Goal: Transaction & Acquisition: Purchase product/service

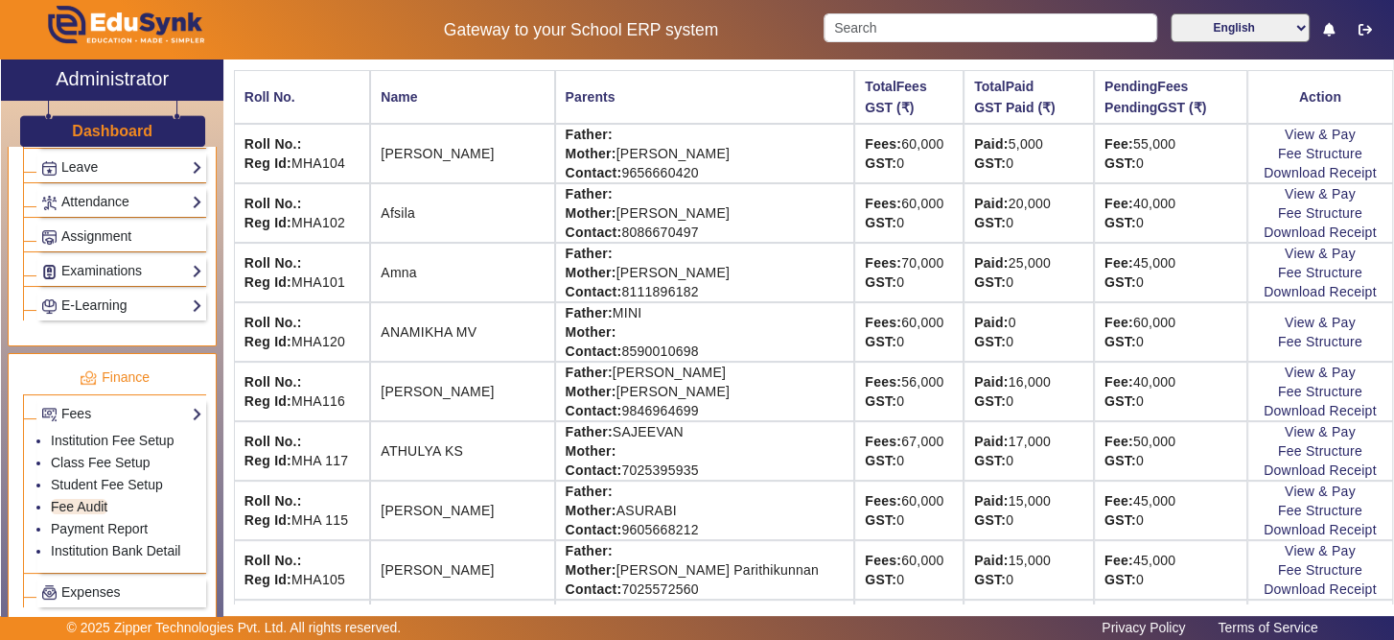
scroll to position [156, 0]
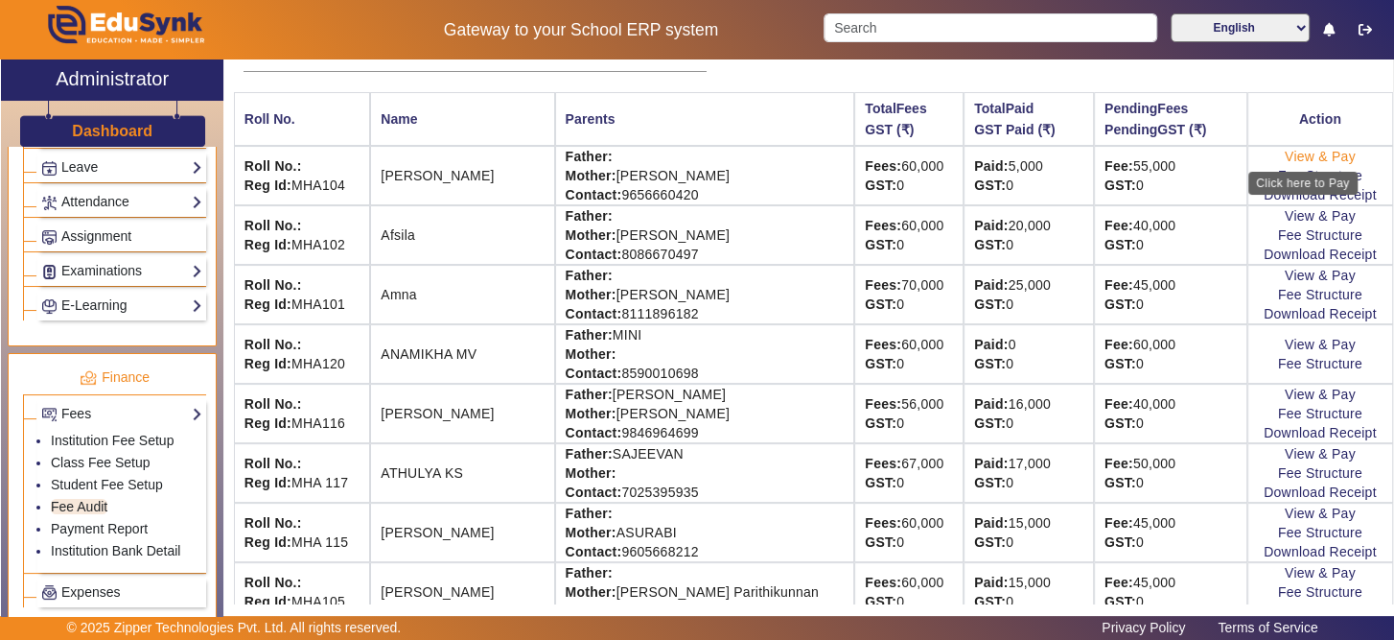
click at [1285, 157] on link "View & Pay" at bounding box center [1320, 156] width 71 height 15
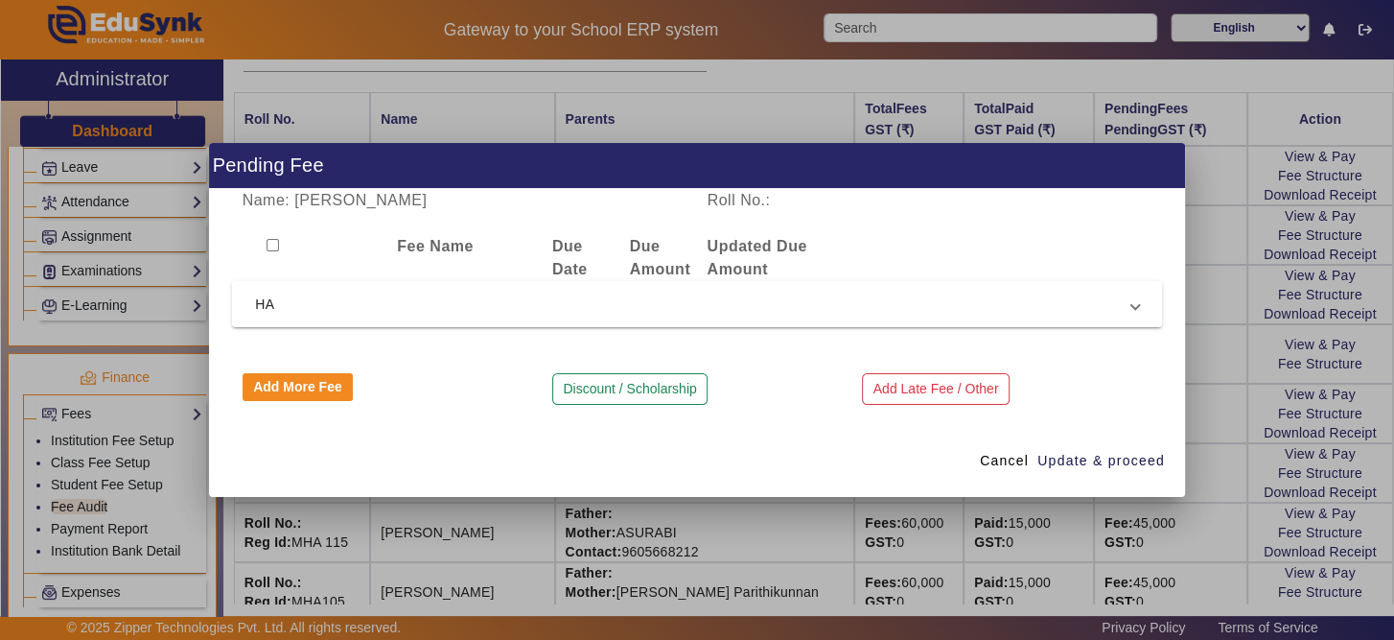
click at [605, 312] on span "HA" at bounding box center [693, 303] width 876 height 23
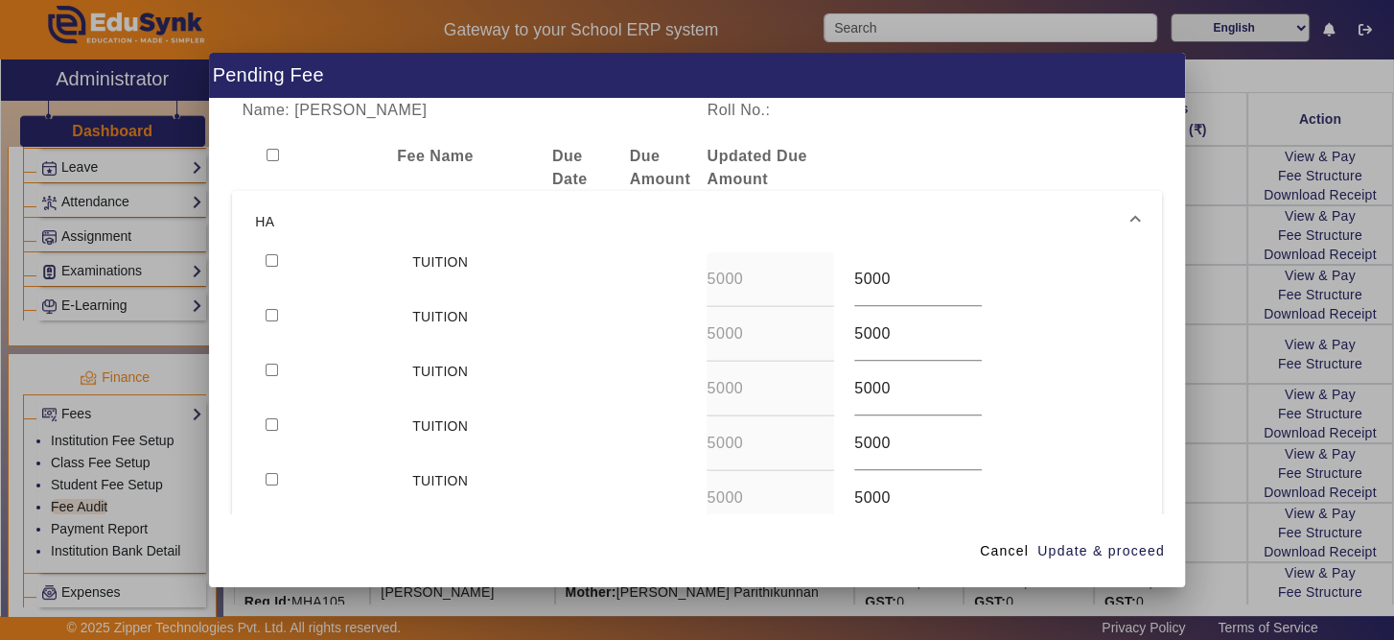
click at [272, 259] on input "checkbox" at bounding box center [272, 260] width 12 height 12
checkbox input "true"
click at [1146, 542] on span "Update & proceed" at bounding box center [1101, 551] width 128 height 20
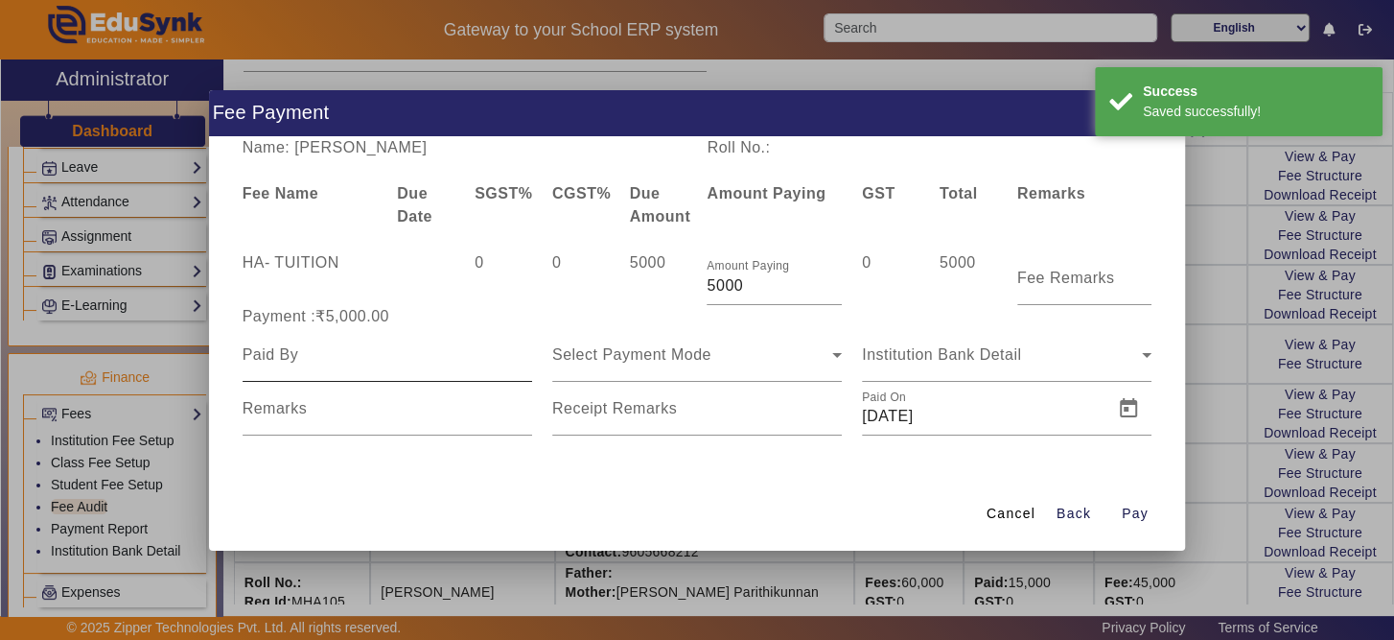
click at [405, 372] on div at bounding box center [388, 355] width 290 height 54
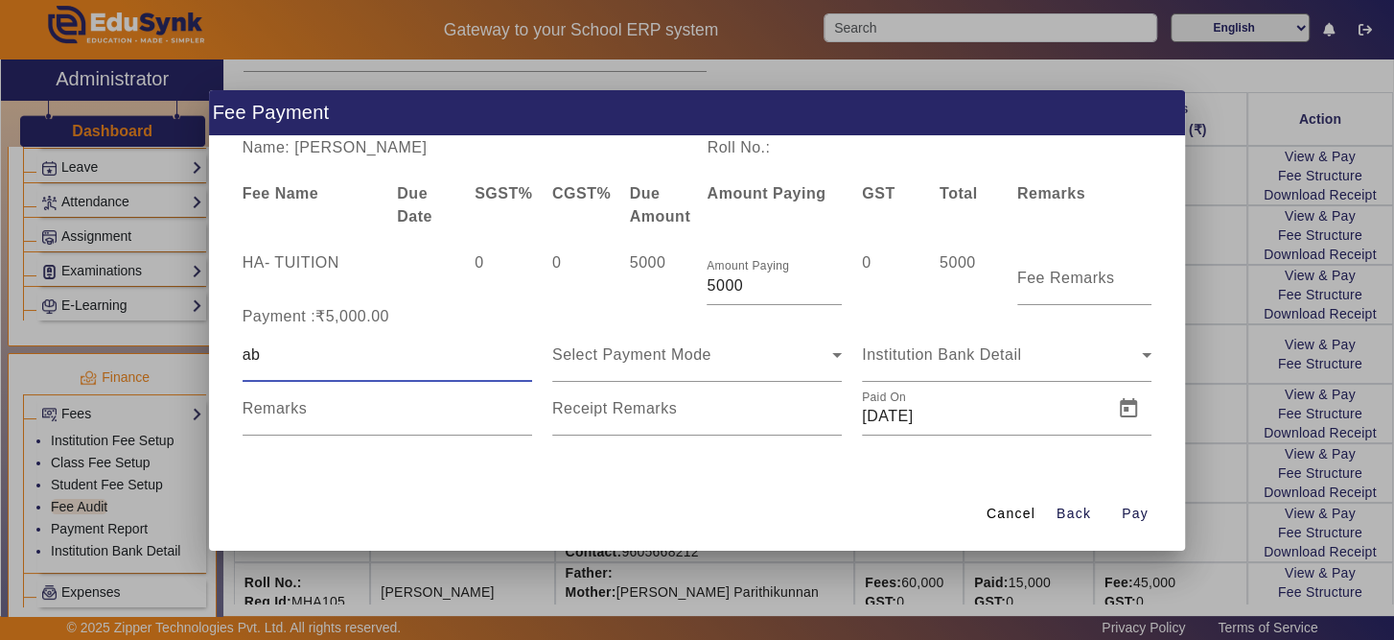
type input "a"
type input "[PERSON_NAME]"
click at [834, 356] on icon at bounding box center [837, 354] width 23 height 23
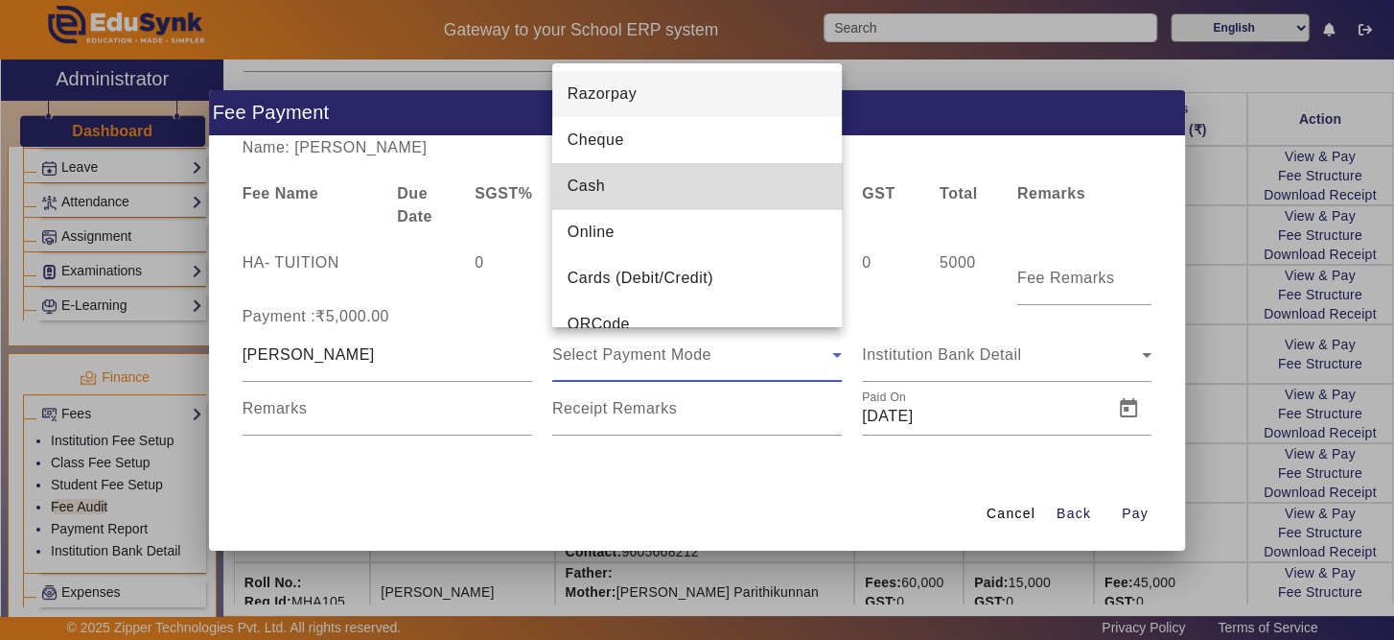
click at [755, 183] on mat-option "Cash" at bounding box center [697, 186] width 290 height 46
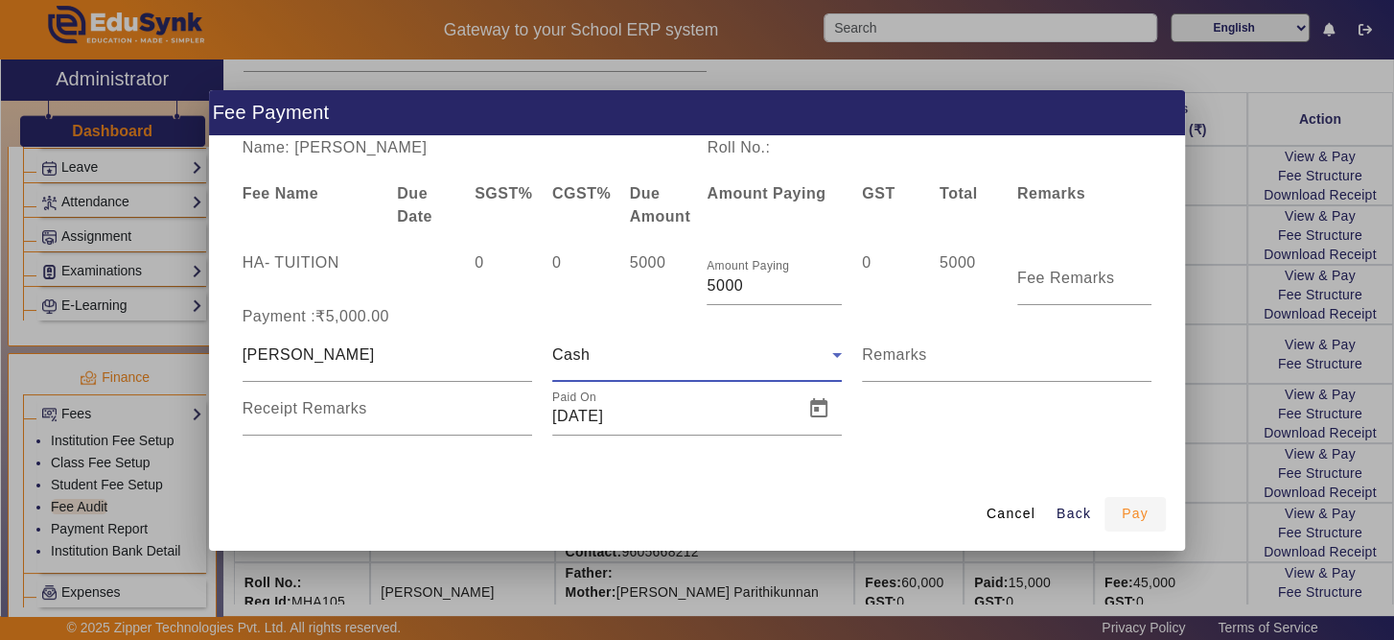
click at [1137, 531] on span "button" at bounding box center [1135, 514] width 61 height 46
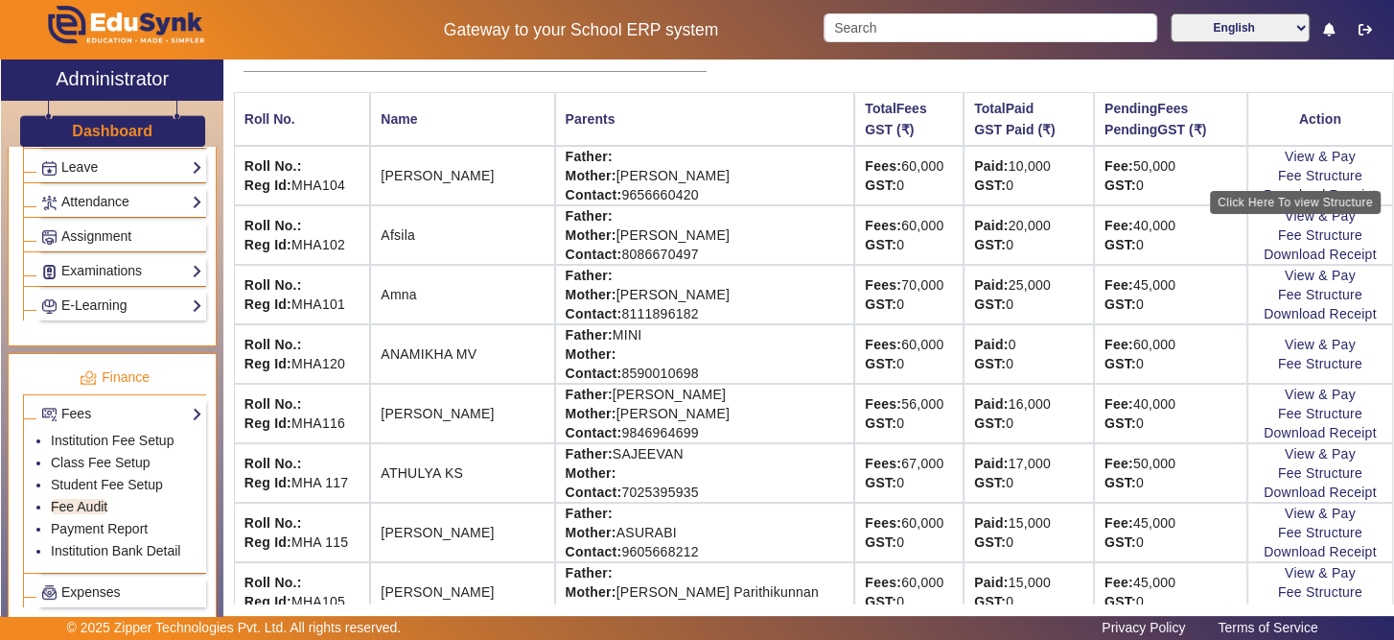
click at [1267, 198] on div "Click Here To view Structure" at bounding box center [1295, 202] width 171 height 23
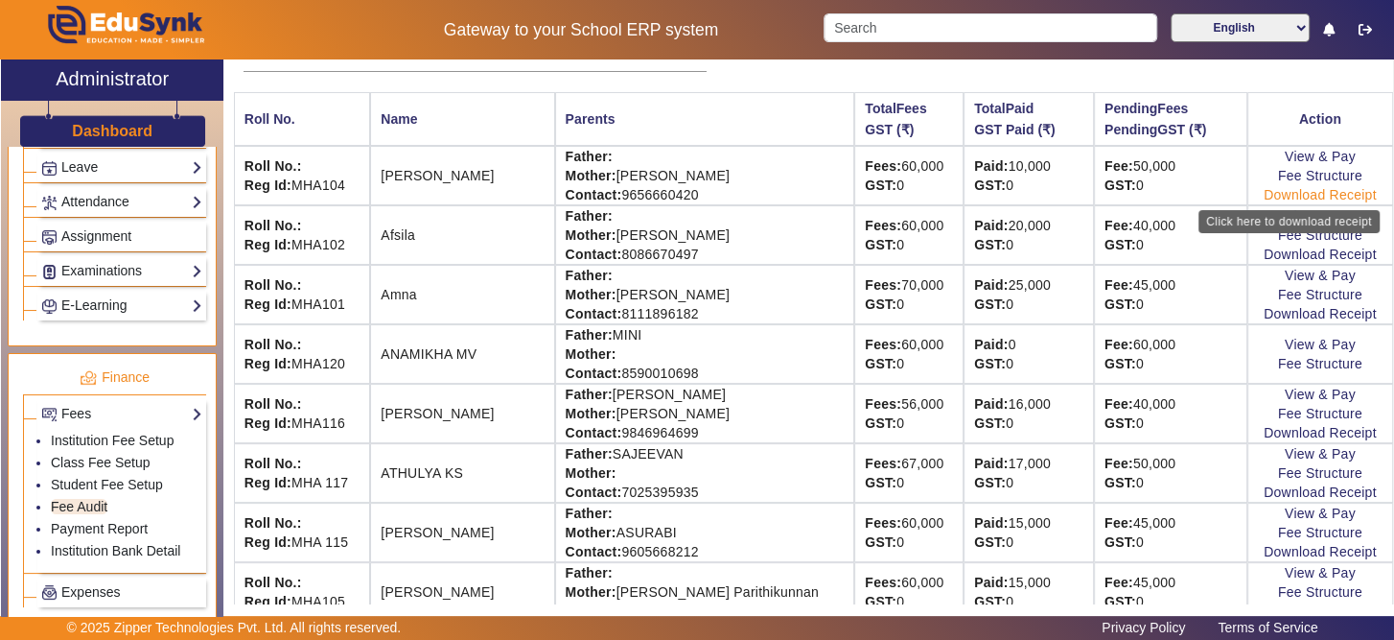
click at [1281, 198] on link "Download Receipt" at bounding box center [1320, 194] width 113 height 15
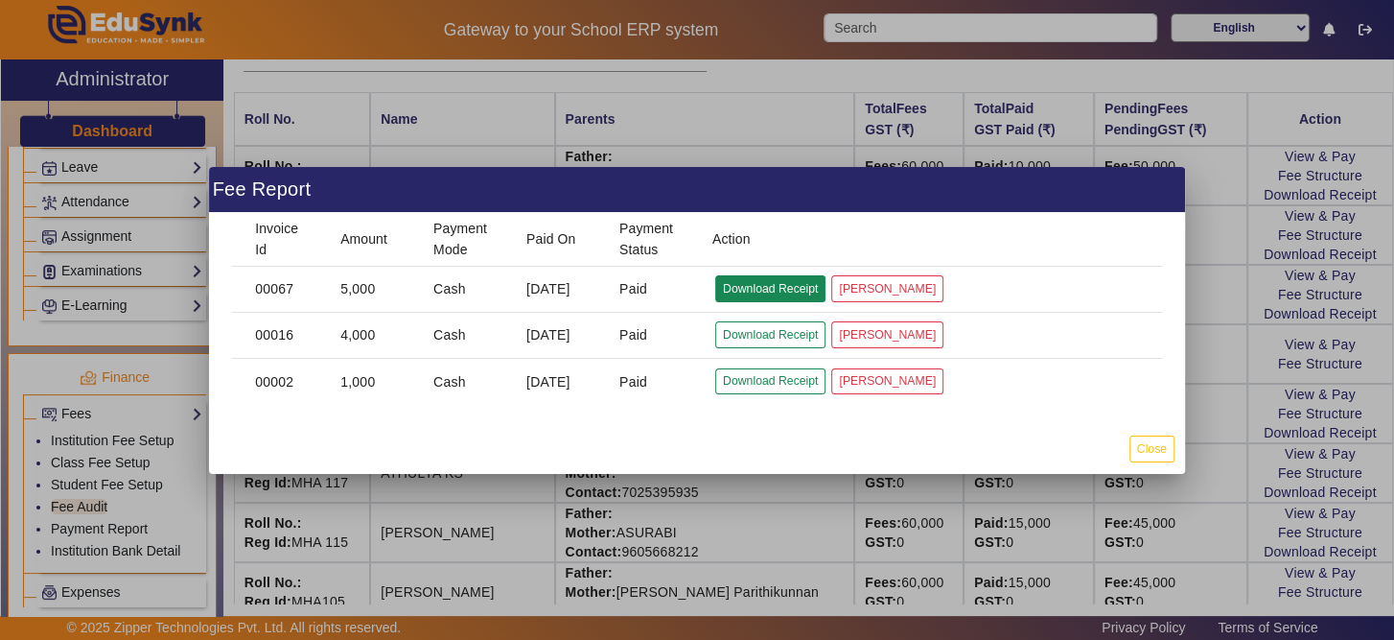
click at [760, 280] on button "Download Receipt" at bounding box center [770, 288] width 110 height 26
click at [1135, 453] on button "Close" at bounding box center [1151, 448] width 45 height 26
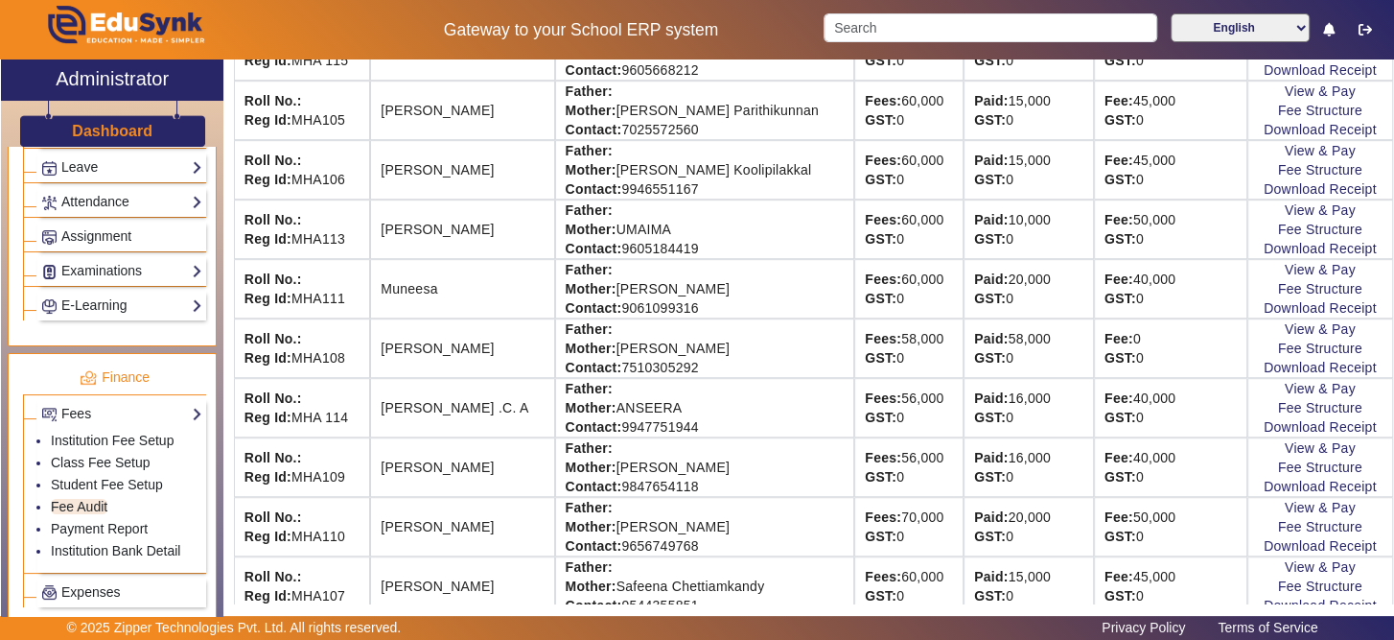
scroll to position [667, 0]
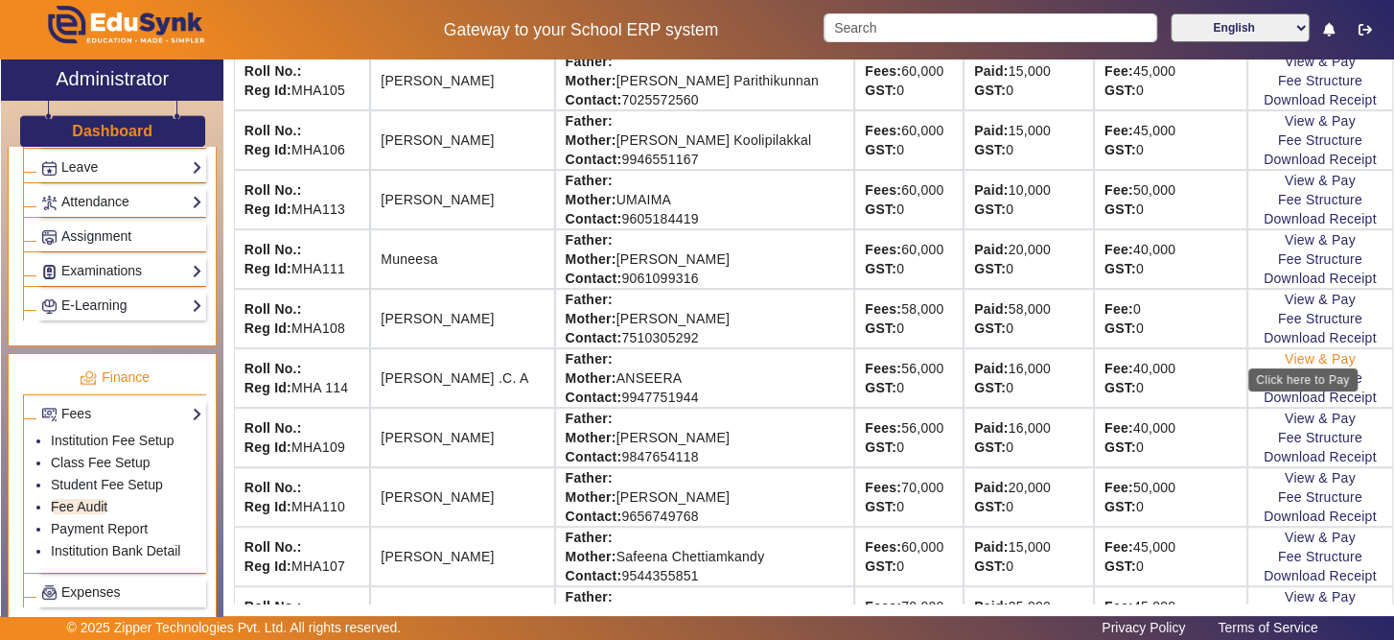
click at [1293, 352] on link "View & Pay" at bounding box center [1320, 358] width 71 height 15
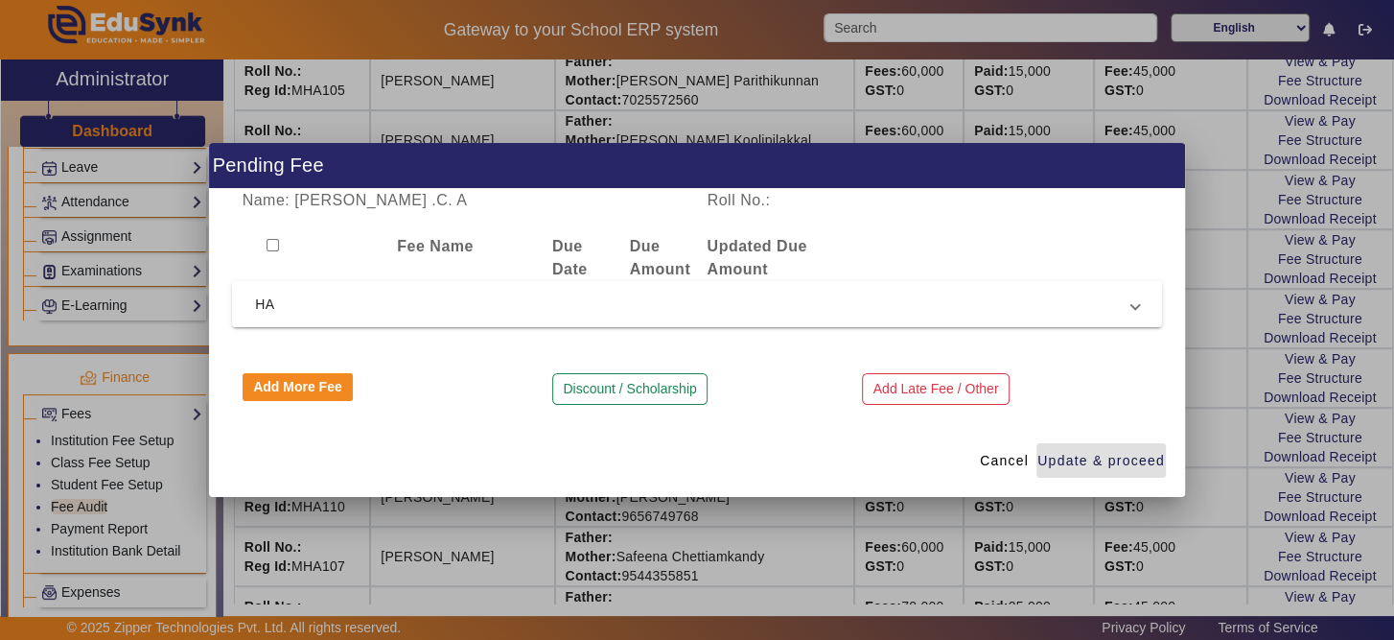
click at [560, 303] on span "HA" at bounding box center [693, 303] width 876 height 23
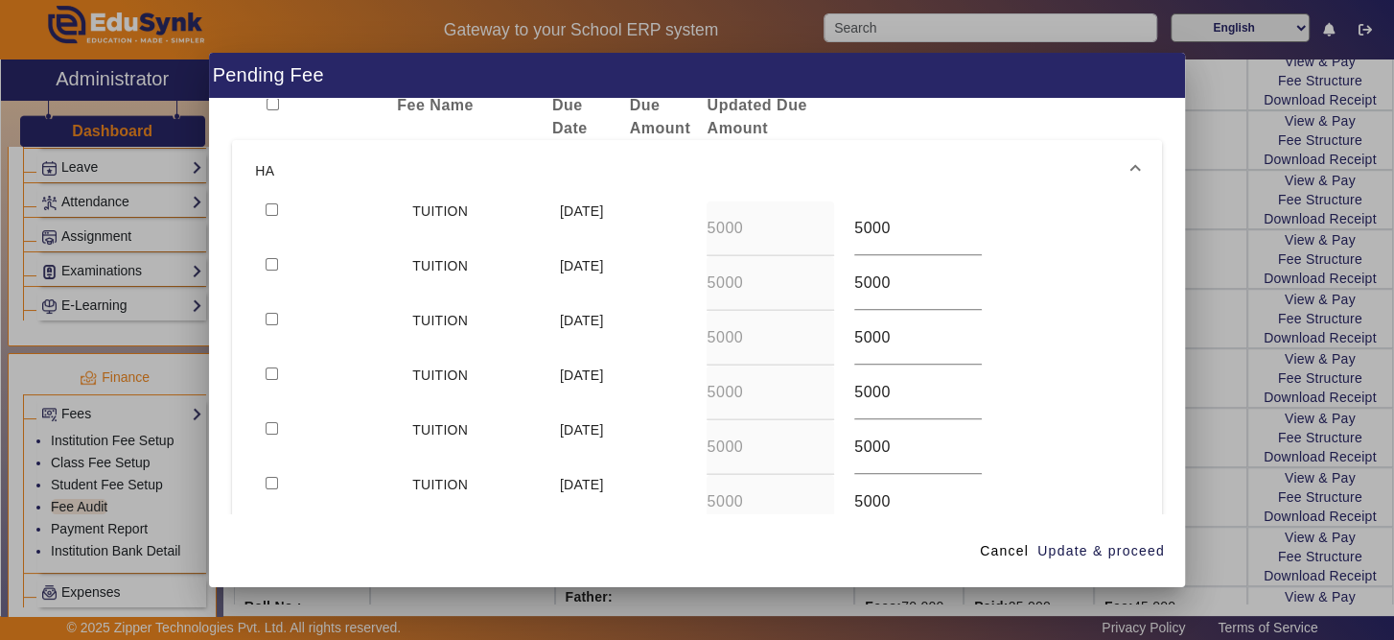
scroll to position [0, 0]
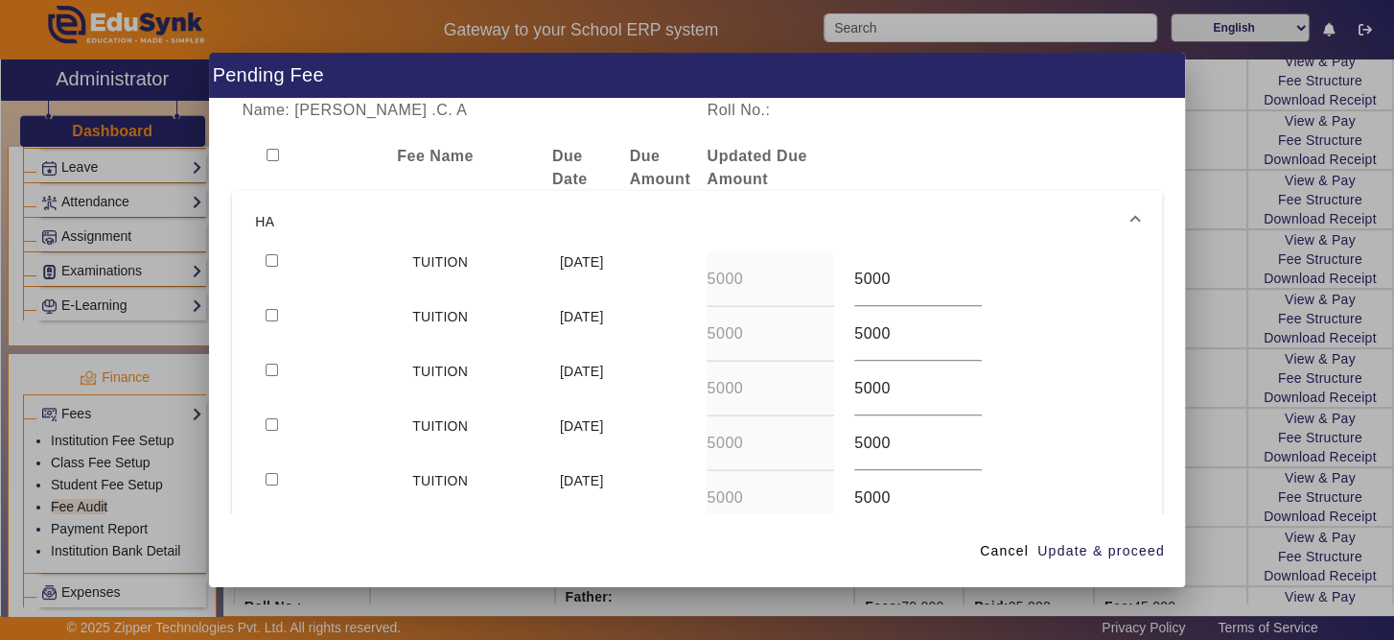
click at [1187, 501] on div at bounding box center [697, 320] width 1394 height 640
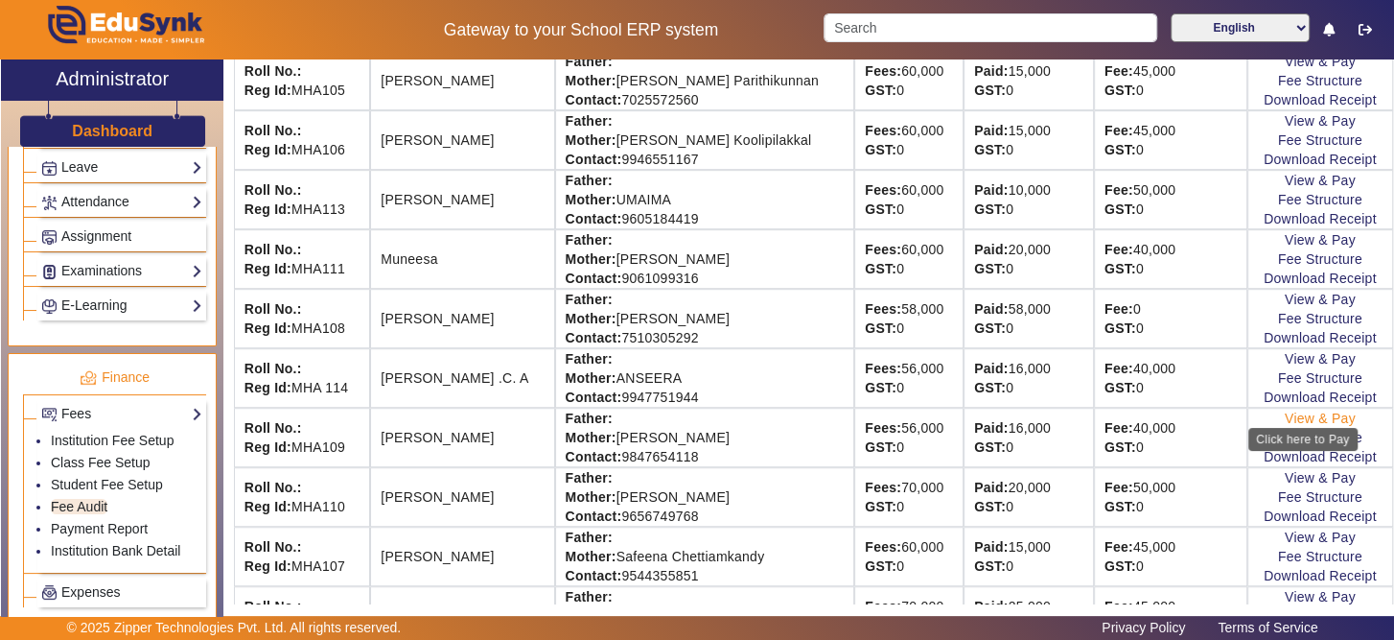
click at [1289, 410] on link "View & Pay" at bounding box center [1320, 417] width 71 height 15
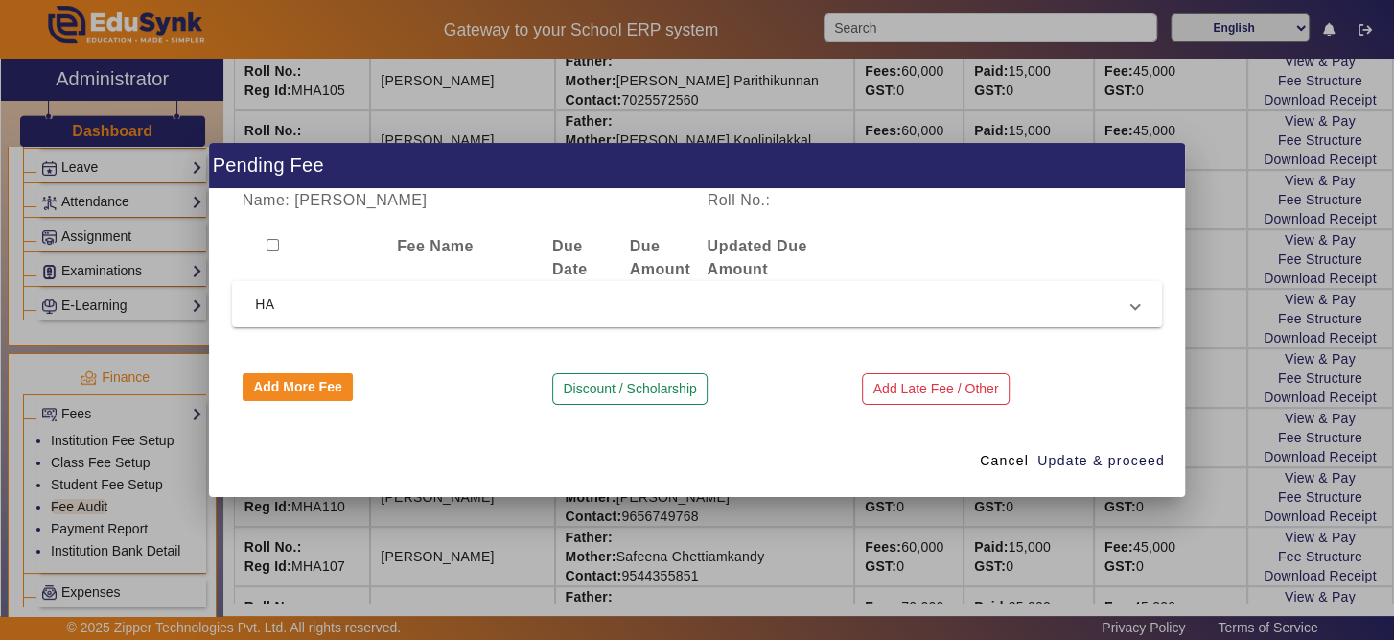
click at [275, 244] on input "checkbox" at bounding box center [273, 245] width 12 height 12
checkbox input "true"
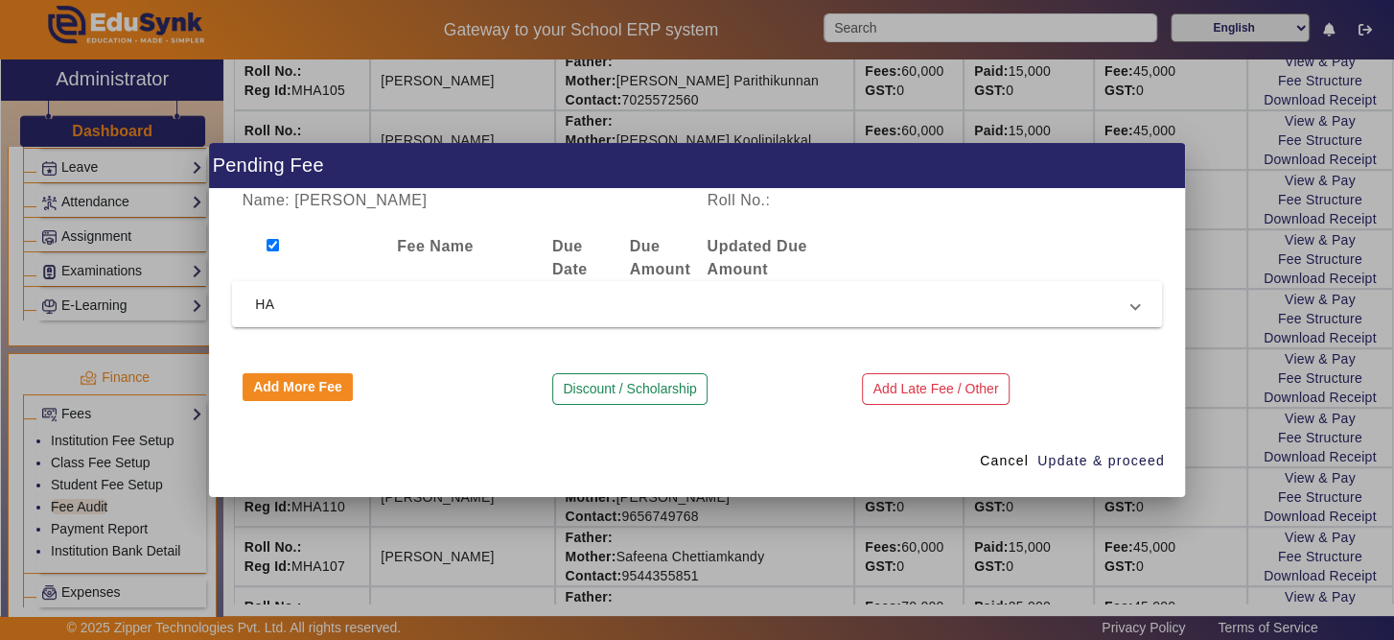
checkbox input "true"
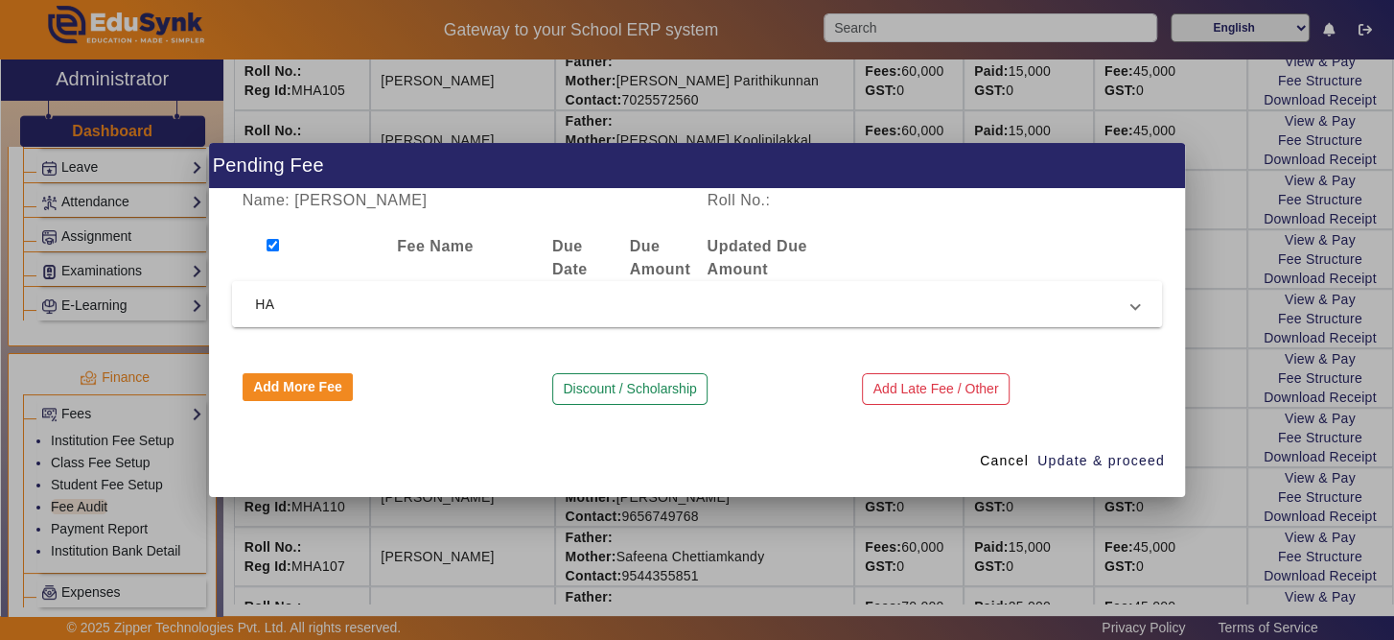
click at [307, 312] on span "HA" at bounding box center [693, 303] width 876 height 23
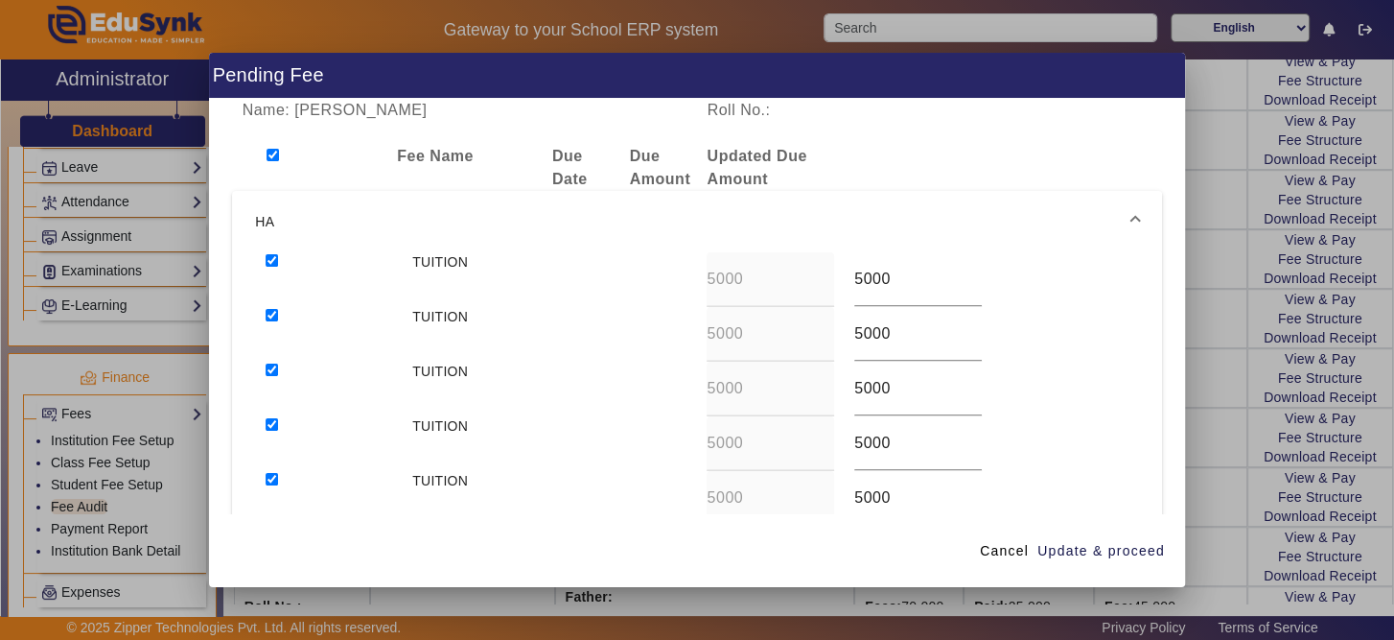
click at [274, 154] on input "checkbox" at bounding box center [273, 155] width 12 height 12
checkbox input "false"
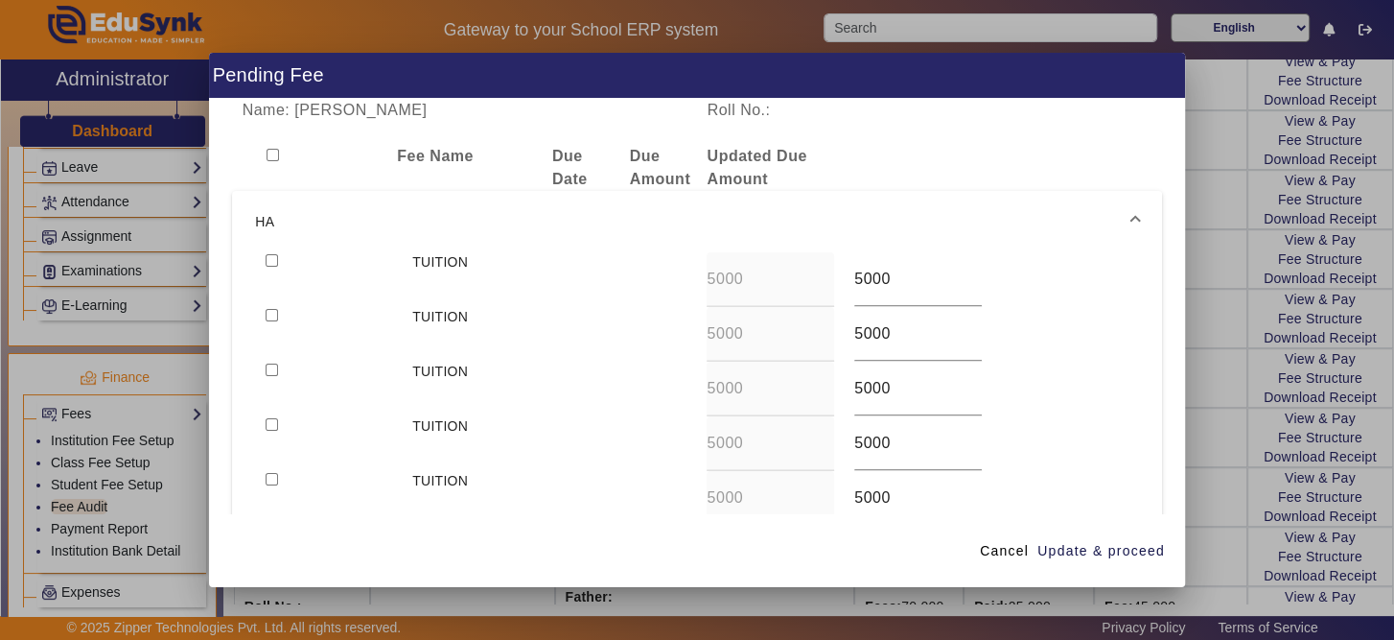
checkbox input "false"
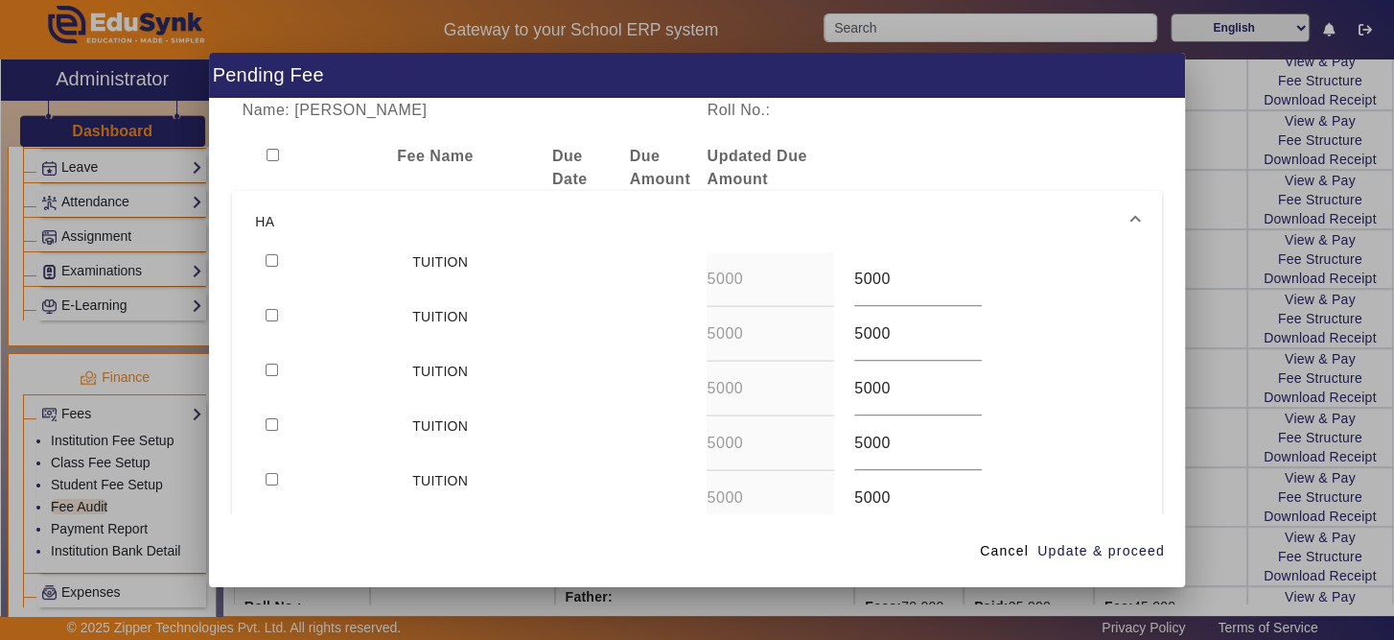
click at [269, 263] on input "checkbox" at bounding box center [272, 260] width 12 height 12
checkbox input "true"
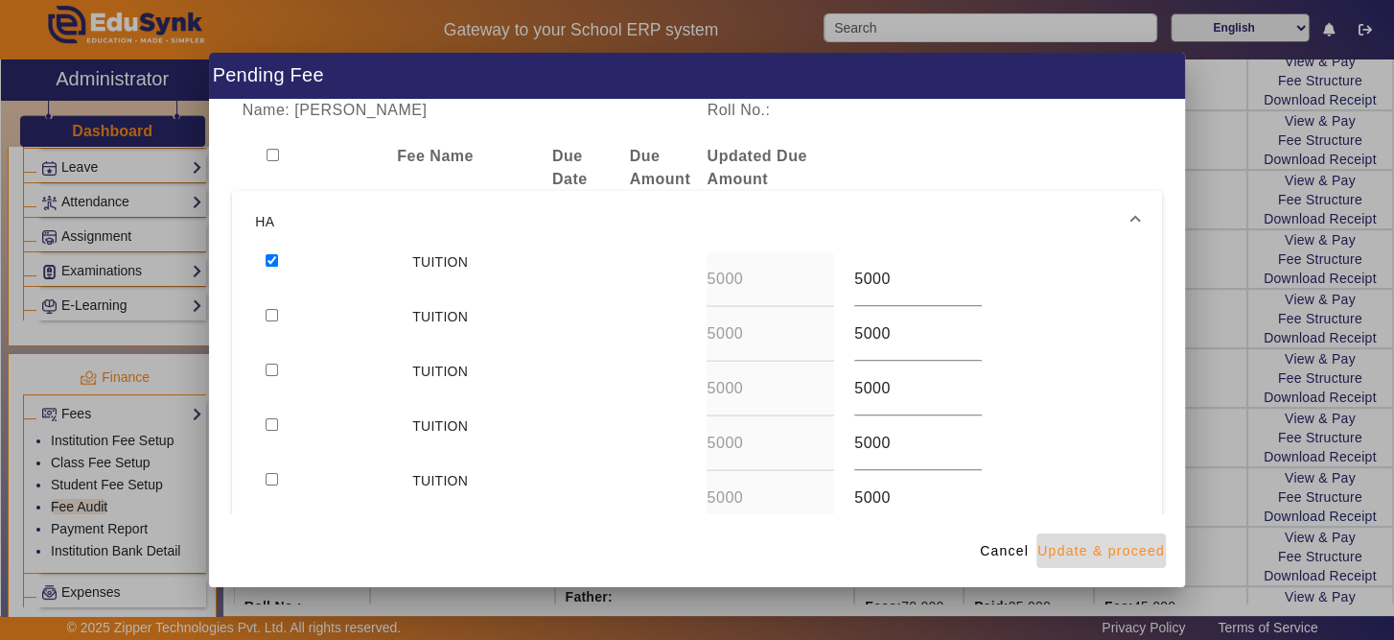
click at [1118, 547] on span "Update & proceed" at bounding box center [1101, 551] width 128 height 20
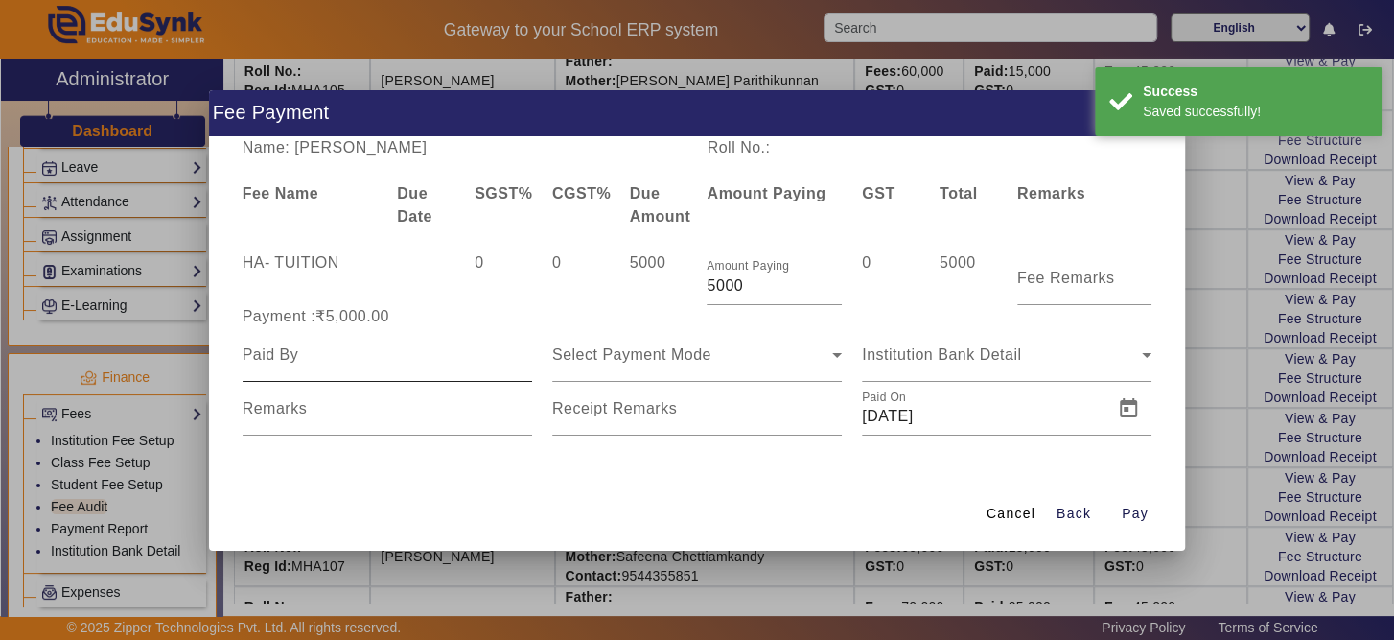
click at [426, 358] on input at bounding box center [388, 354] width 290 height 23
type input "n"
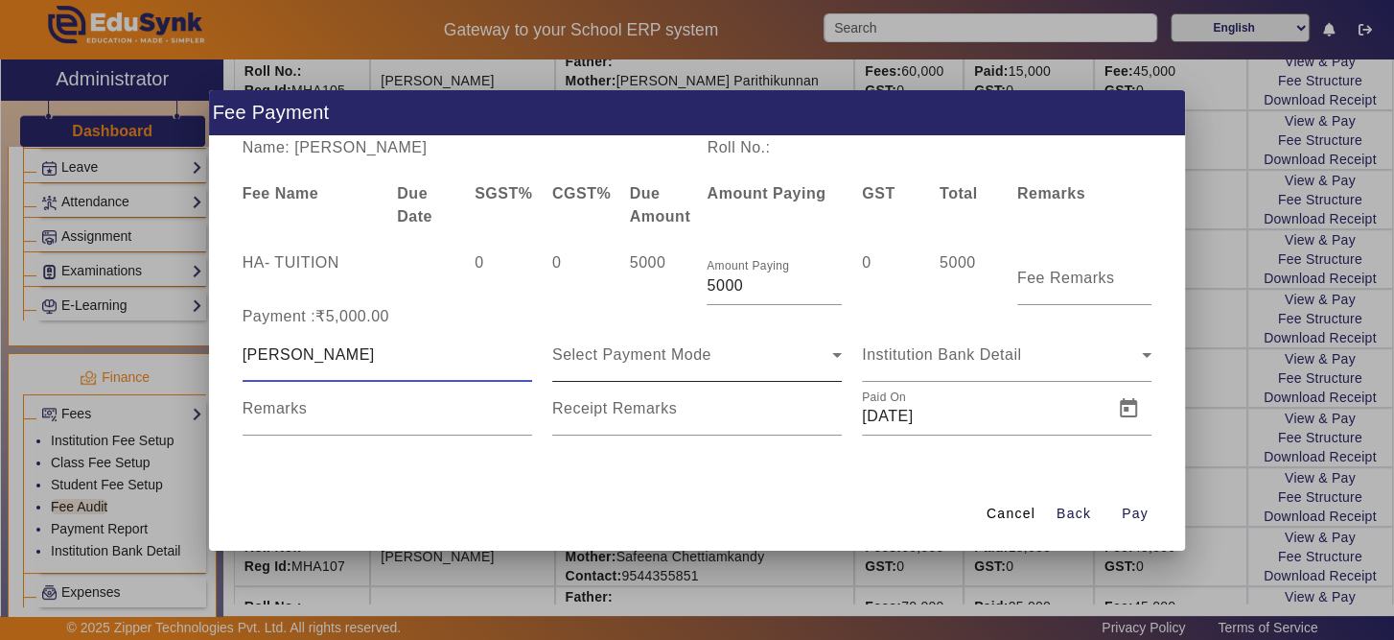
type input "[PERSON_NAME]"
click at [829, 359] on icon at bounding box center [837, 354] width 23 height 23
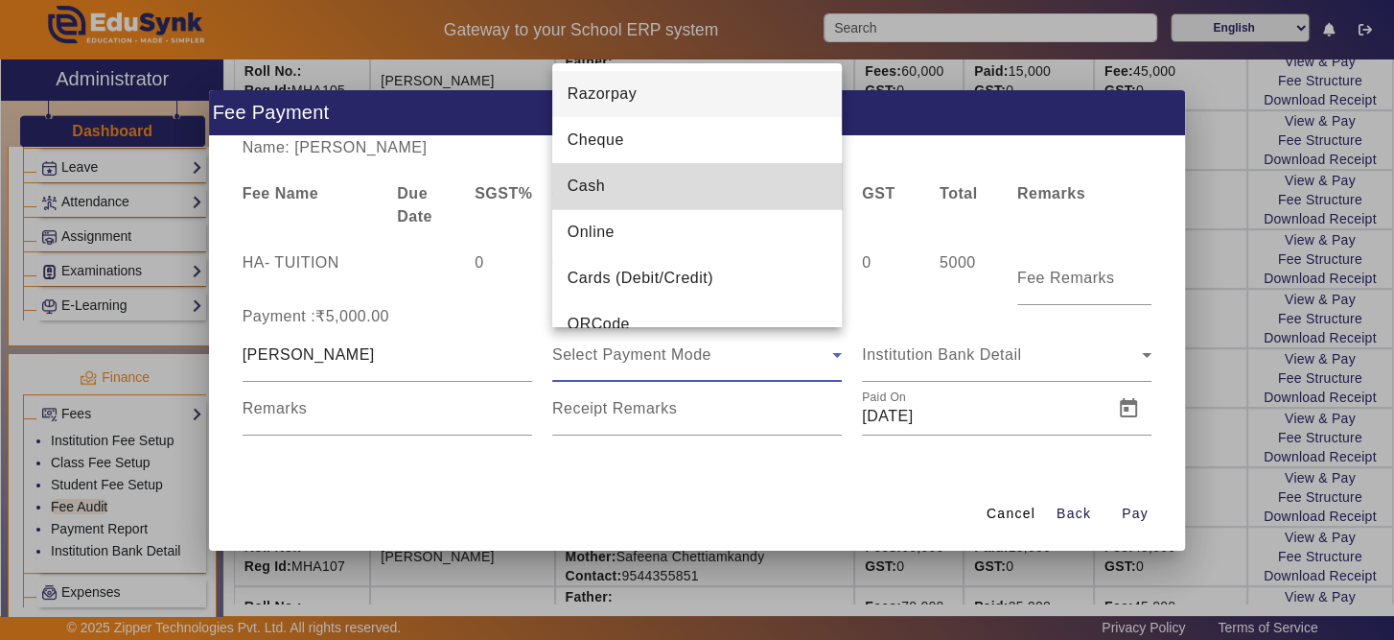
click at [774, 198] on mat-option "Cash" at bounding box center [697, 186] width 290 height 46
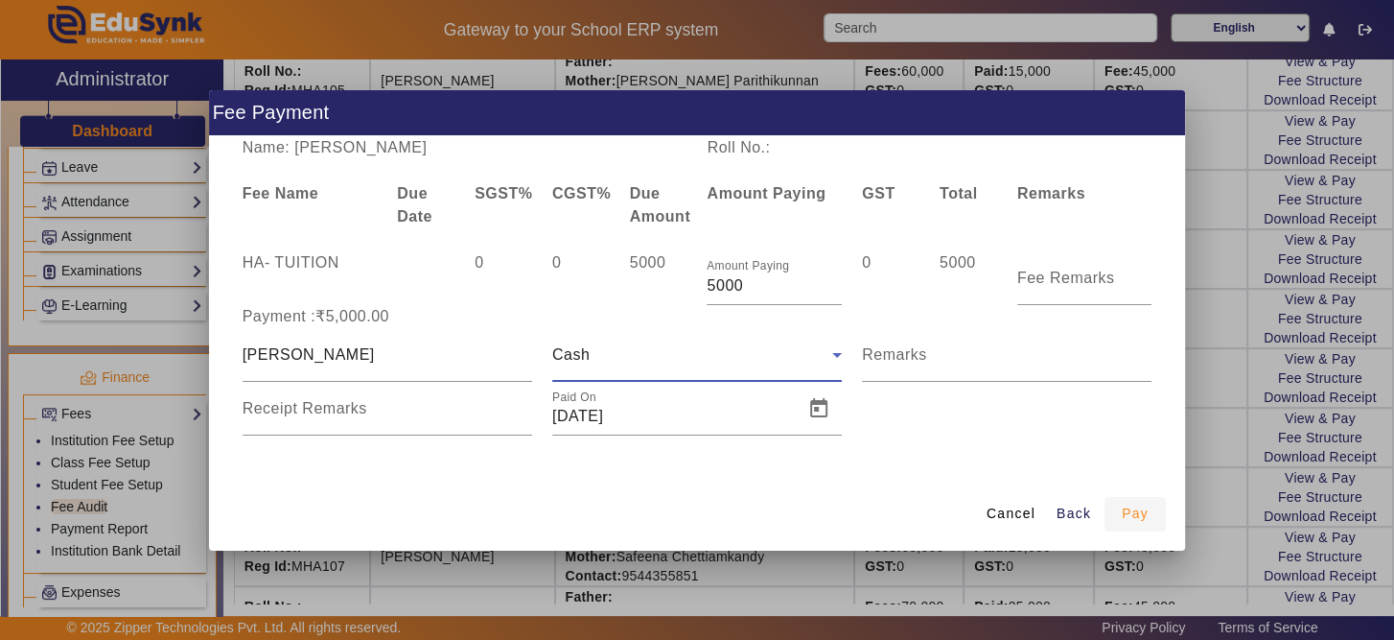
click at [1142, 523] on span "Pay" at bounding box center [1135, 513] width 27 height 20
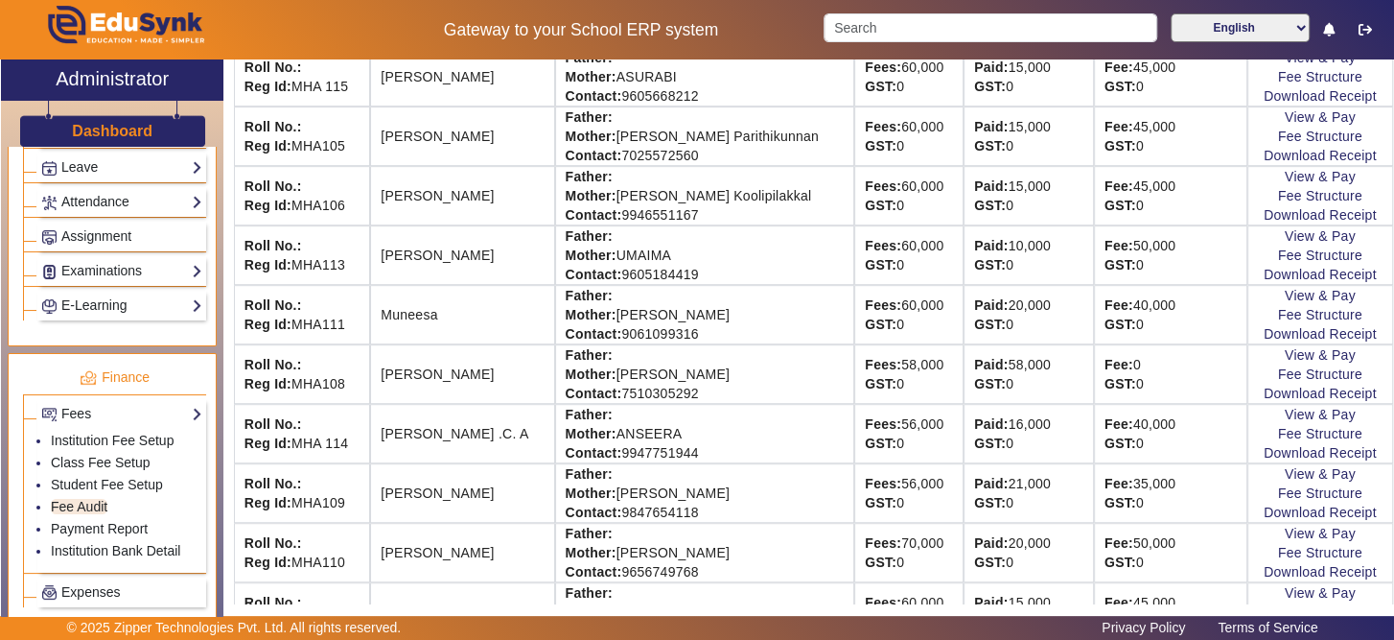
scroll to position [664, 0]
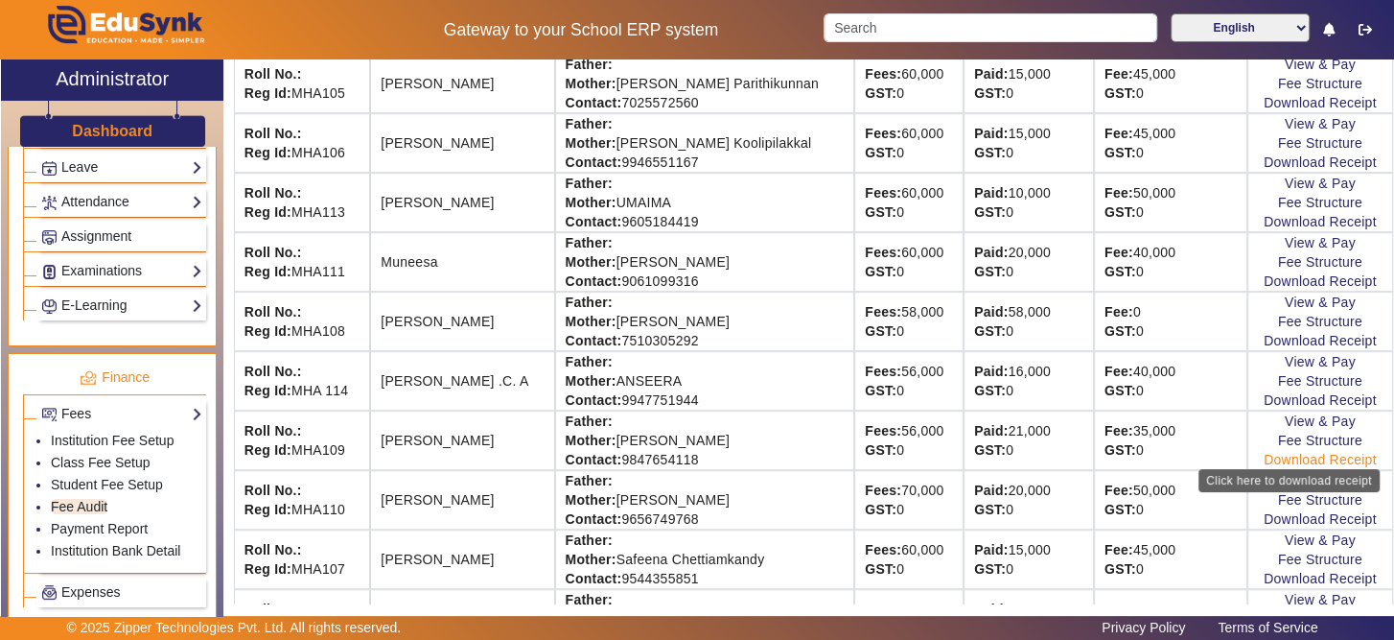
click at [1276, 456] on link "Download Receipt" at bounding box center [1320, 459] width 113 height 15
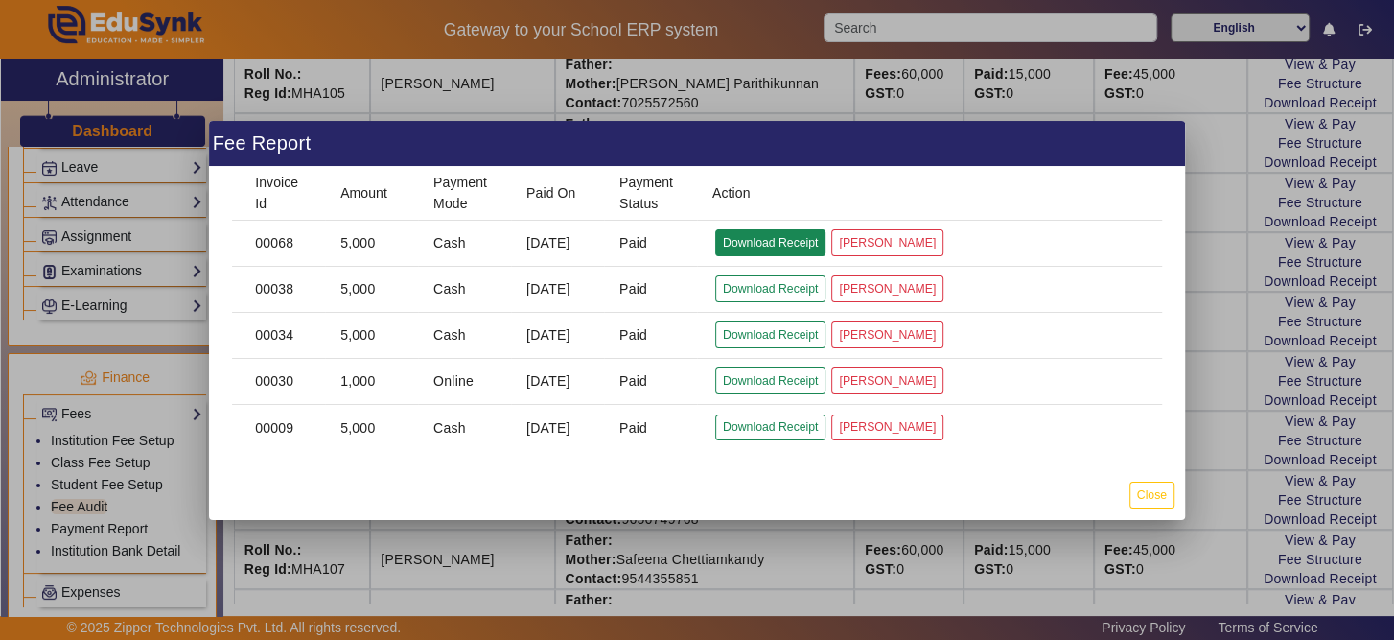
click at [748, 243] on button "Download Receipt" at bounding box center [770, 242] width 110 height 26
click at [1157, 484] on button "Close" at bounding box center [1151, 494] width 45 height 26
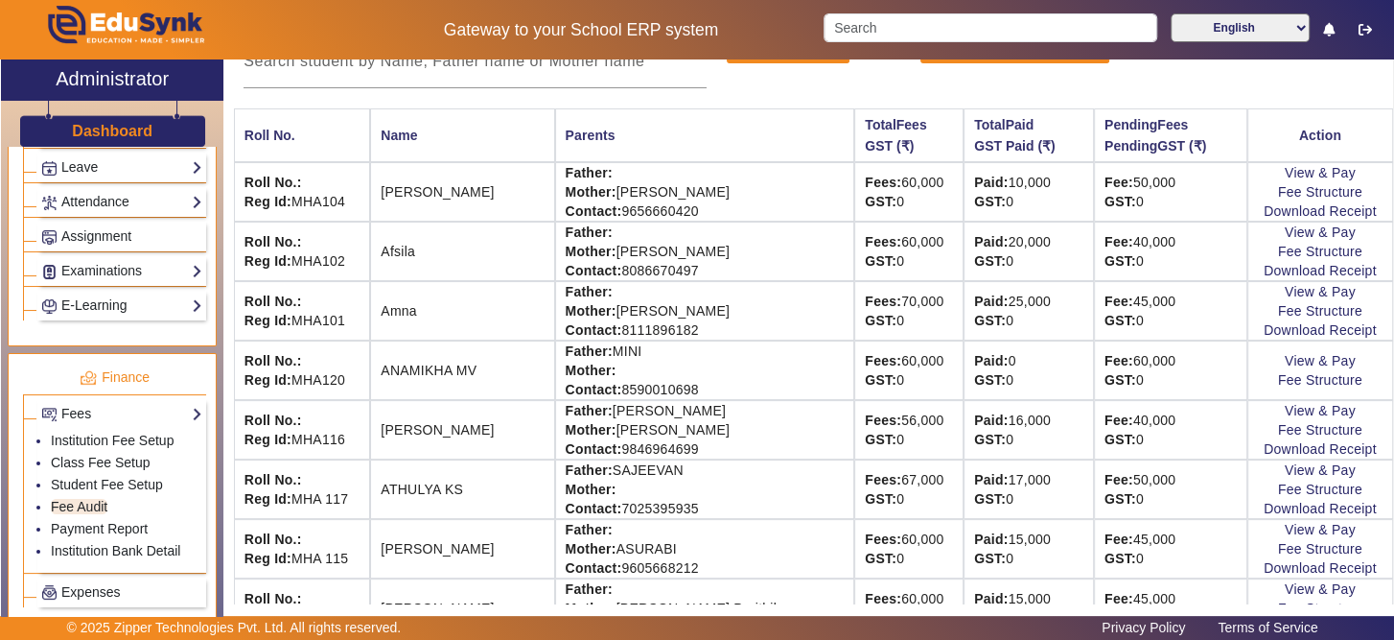
scroll to position [102, 0]
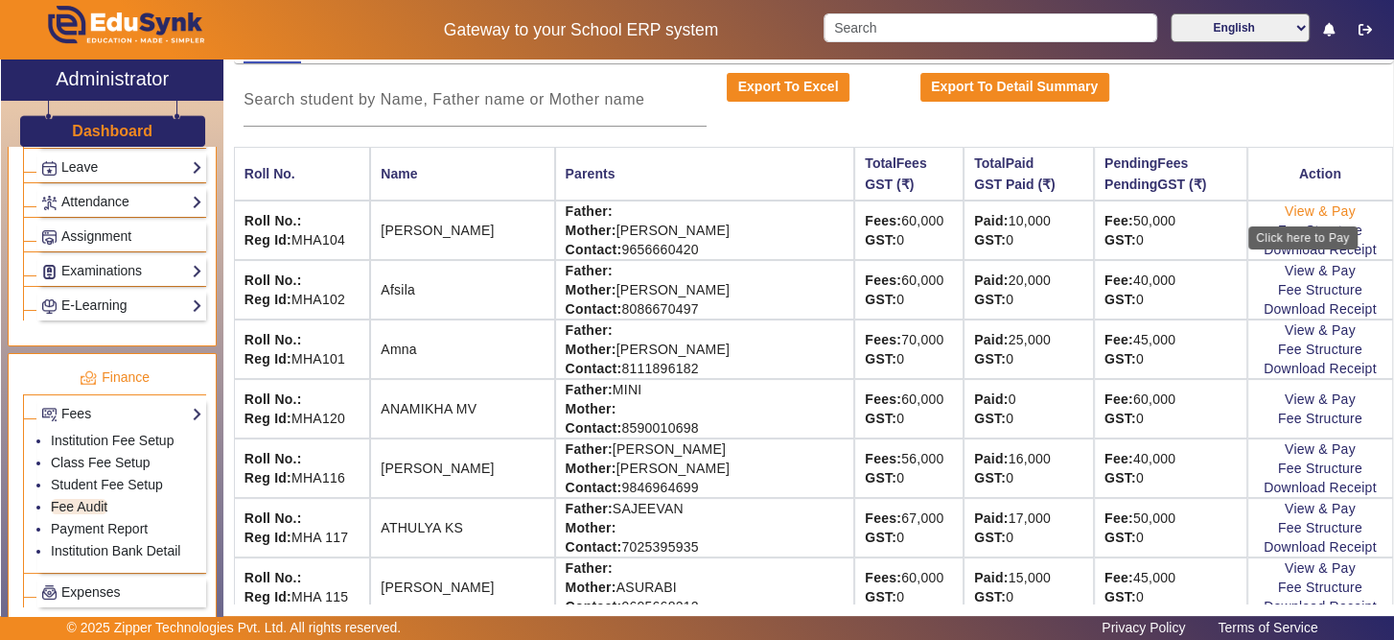
click at [1298, 203] on link "View & Pay" at bounding box center [1320, 210] width 71 height 15
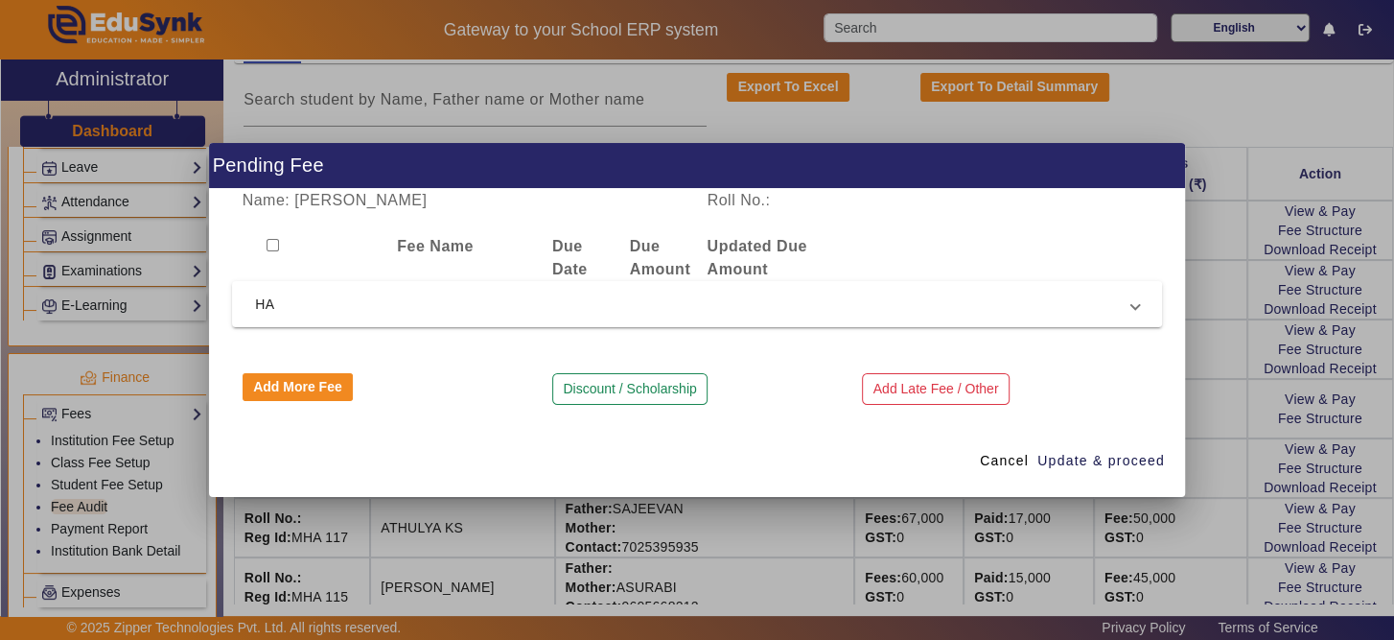
click at [273, 250] on input "checkbox" at bounding box center [273, 245] width 12 height 12
checkbox input "true"
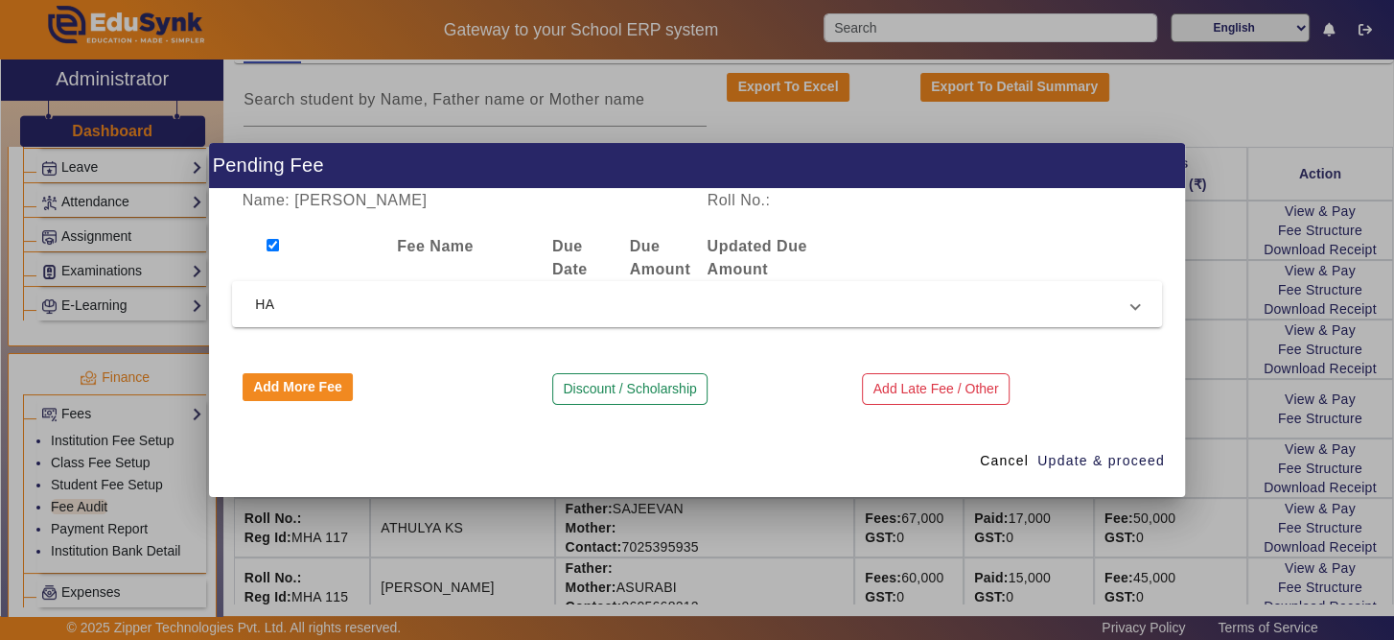
checkbox input "true"
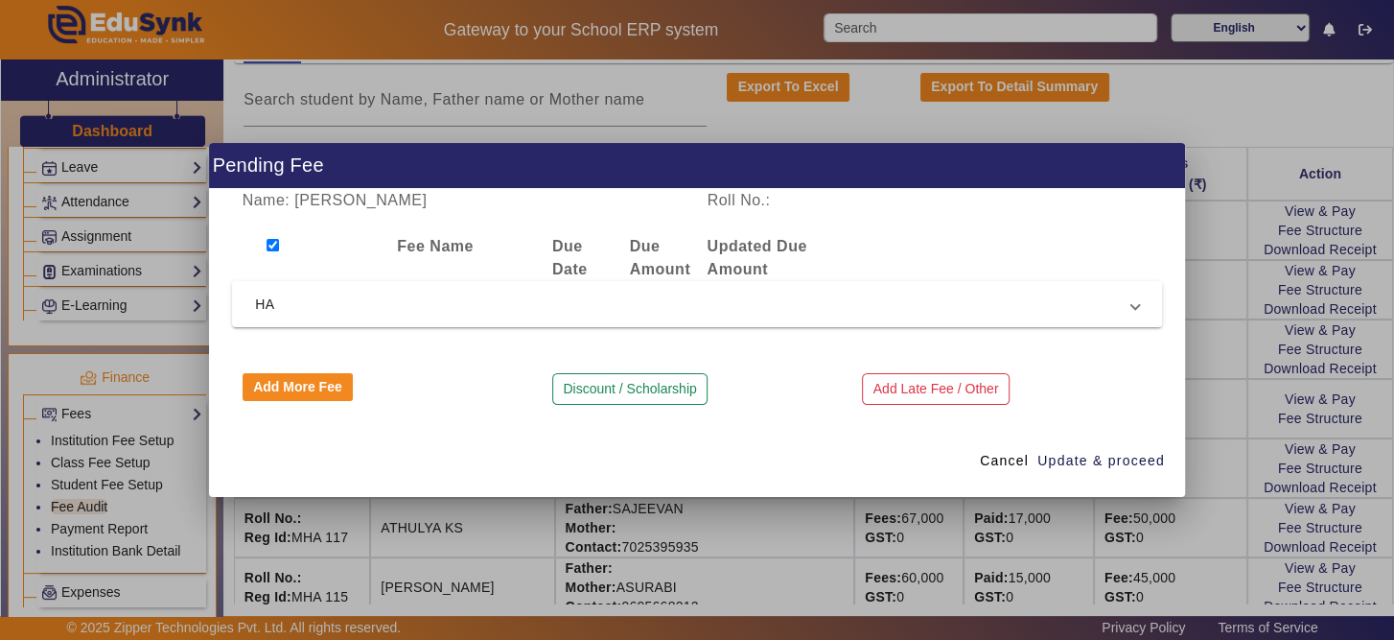
checkbox input "true"
click at [285, 295] on span "HA" at bounding box center [693, 303] width 876 height 23
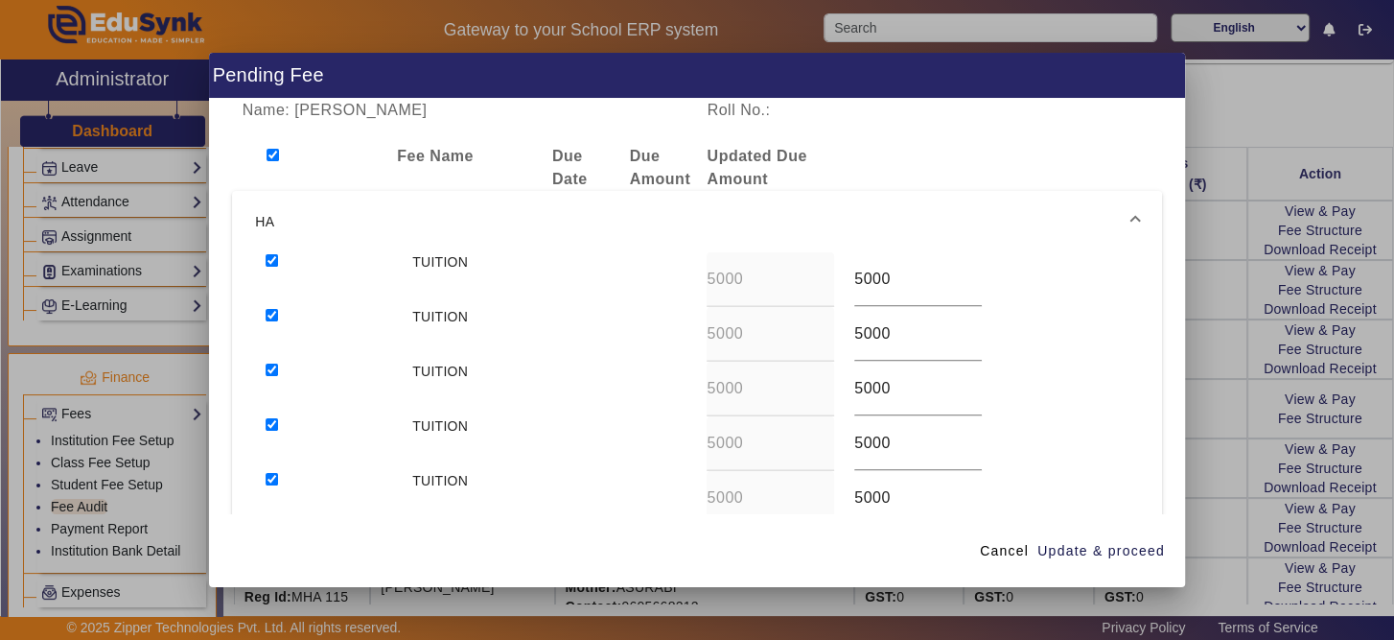
click at [1171, 503] on div "Name: [PERSON_NAME] Roll No.: Fee Name Due Date Due Amount Updated Due Amount H…" at bounding box center [697, 307] width 976 height 416
click at [269, 153] on input "checkbox" at bounding box center [273, 155] width 12 height 12
checkbox input "false"
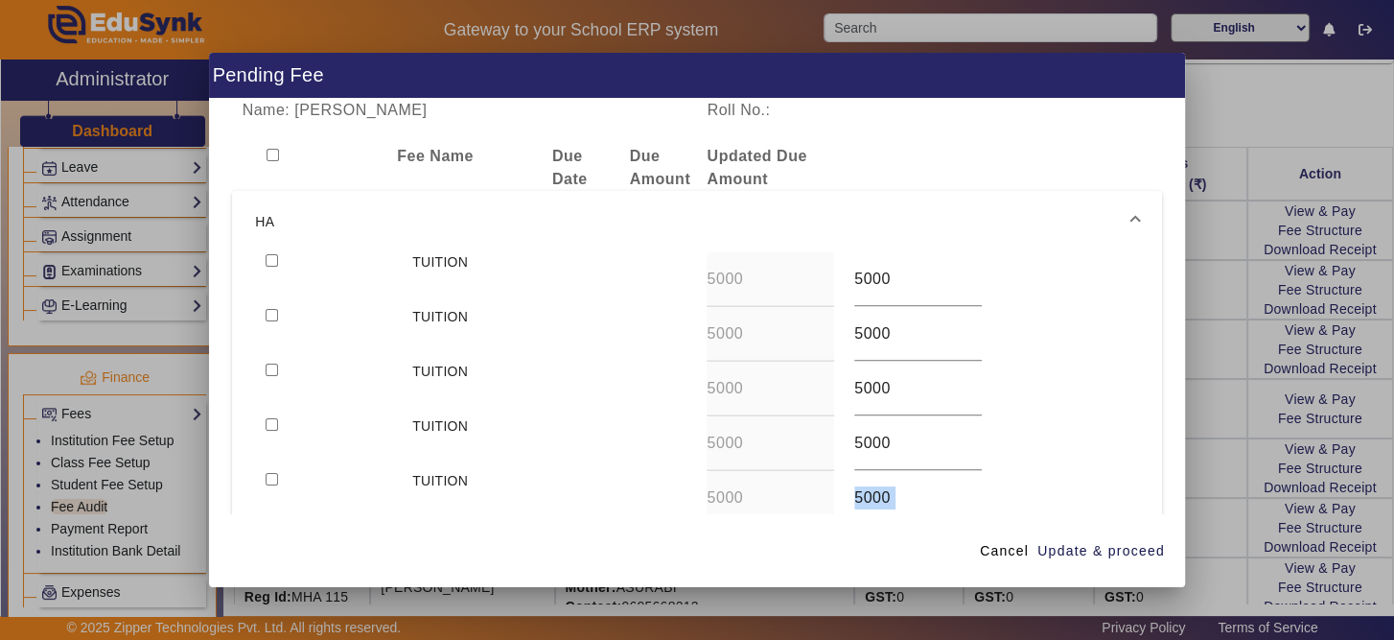
checkbox input "false"
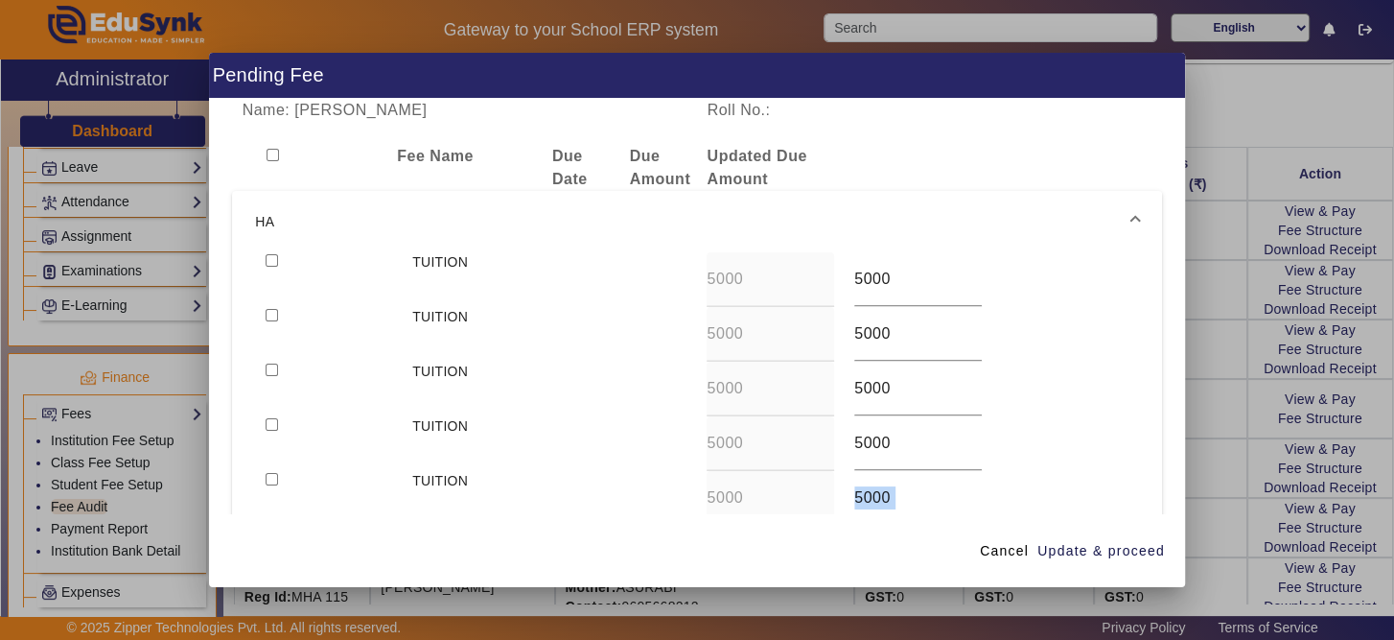
checkbox input "false"
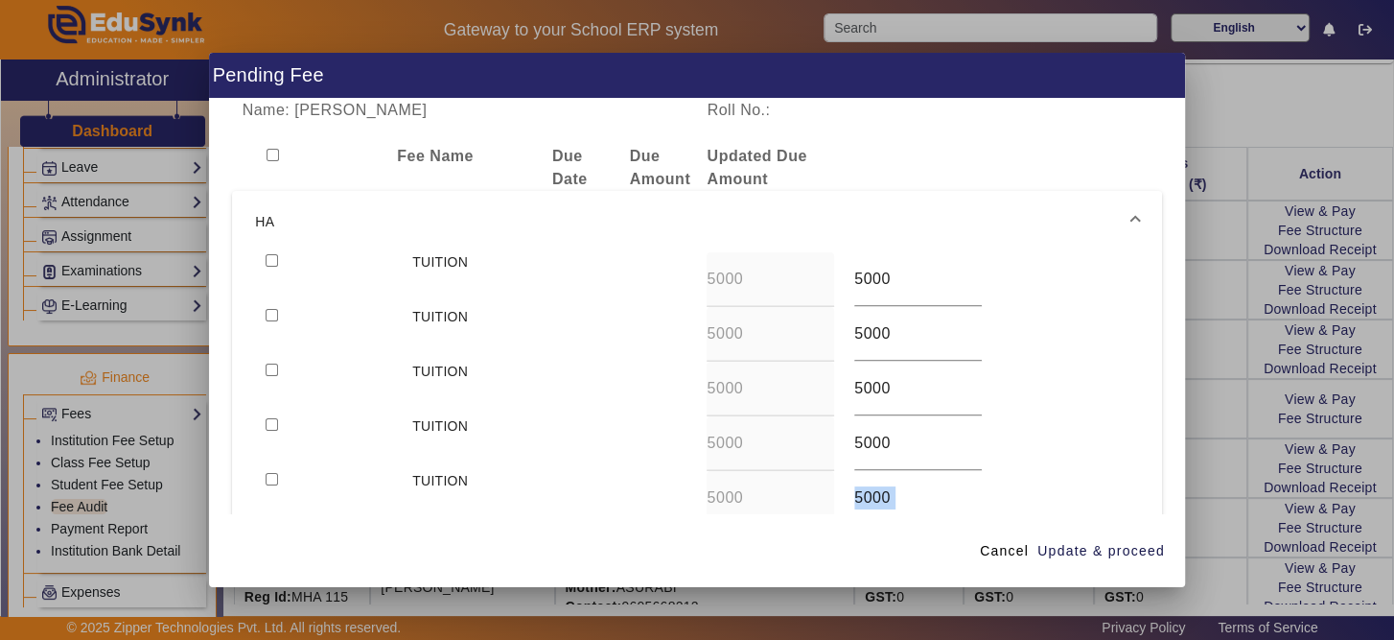
click at [268, 264] on input "checkbox" at bounding box center [272, 260] width 12 height 12
click at [271, 259] on input "checkbox" at bounding box center [272, 260] width 12 height 12
checkbox input "false"
click at [1003, 548] on span "Cancel" at bounding box center [1004, 551] width 49 height 20
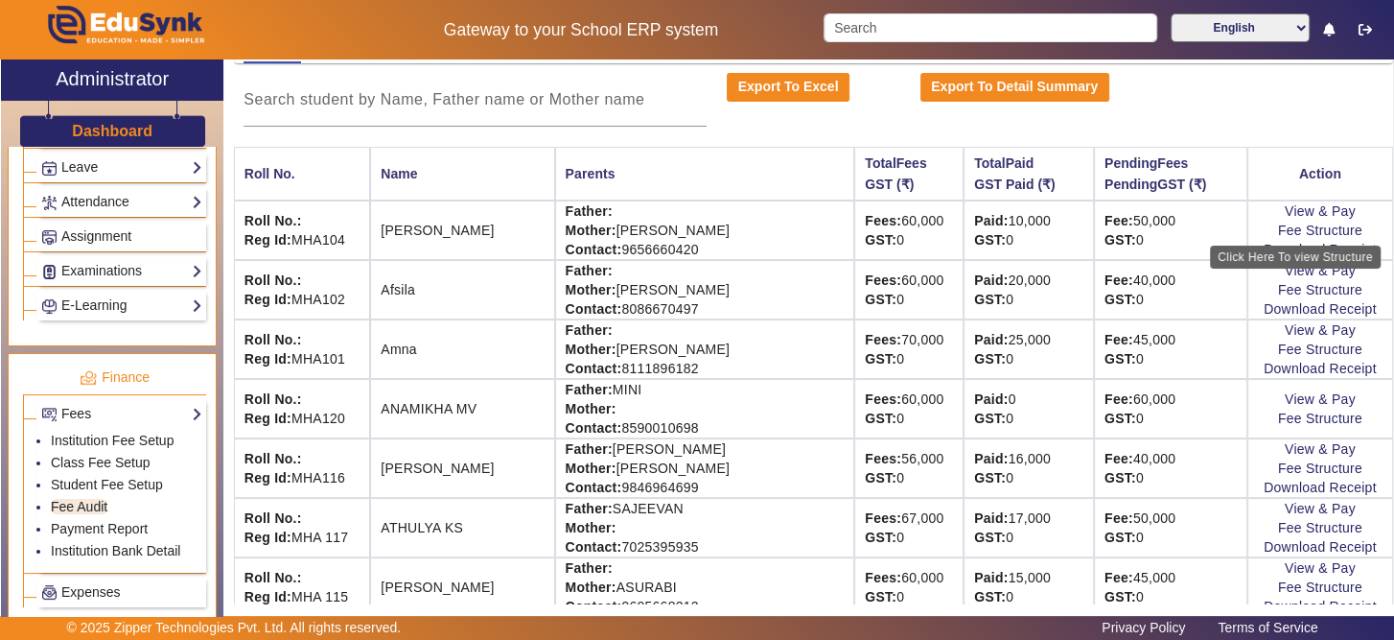
click at [1310, 256] on div "Click Here To view Structure" at bounding box center [1295, 256] width 171 height 23
click at [1264, 254] on link "Download Receipt" at bounding box center [1320, 249] width 113 height 15
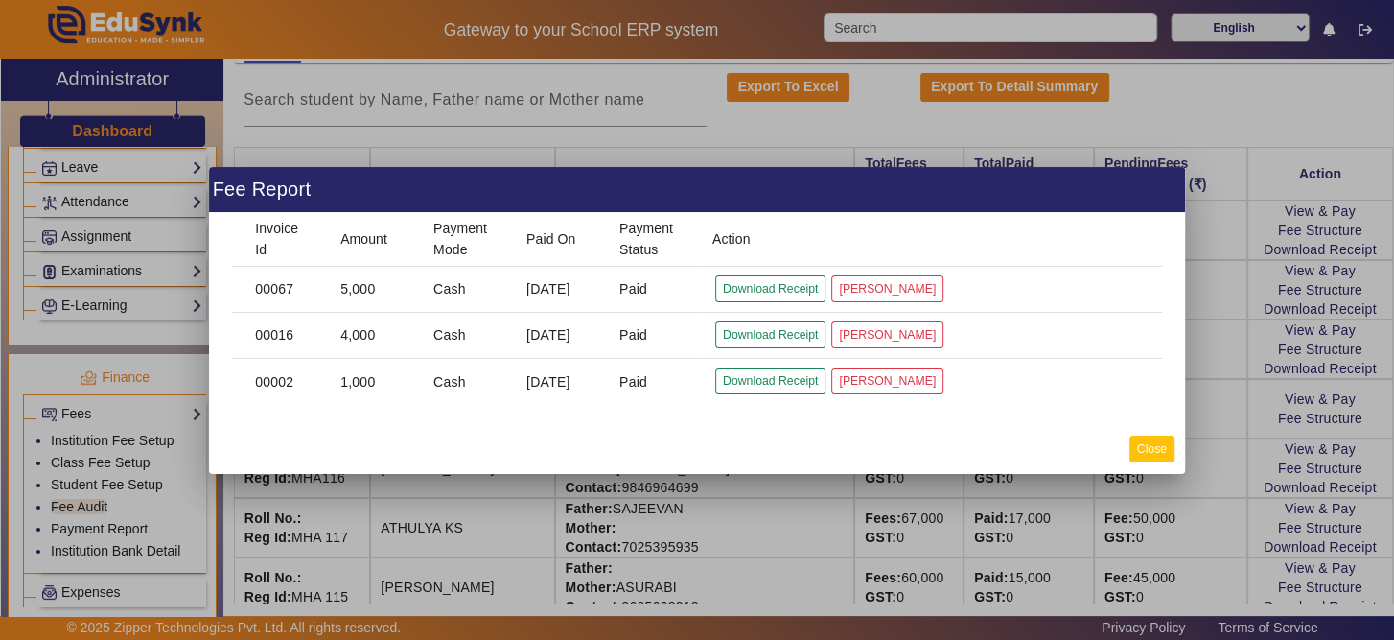
click at [1148, 442] on button "Close" at bounding box center [1151, 448] width 45 height 26
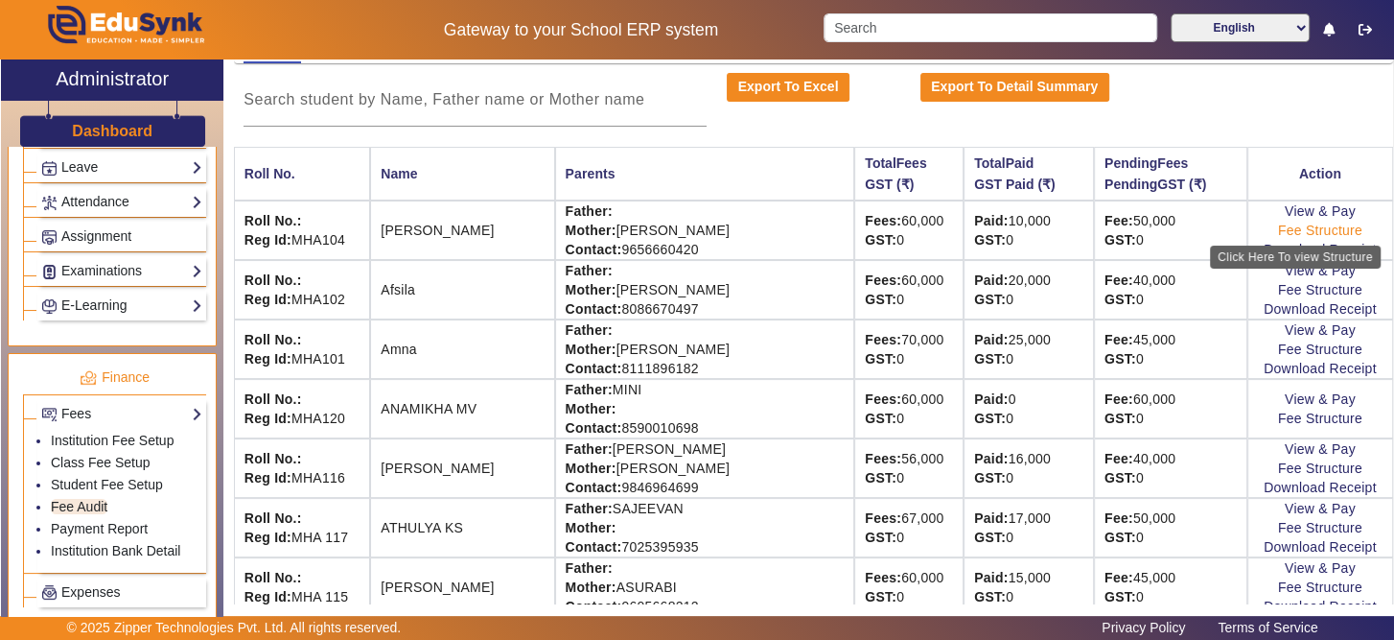
click at [1283, 229] on link "Fee Structure" at bounding box center [1320, 229] width 84 height 15
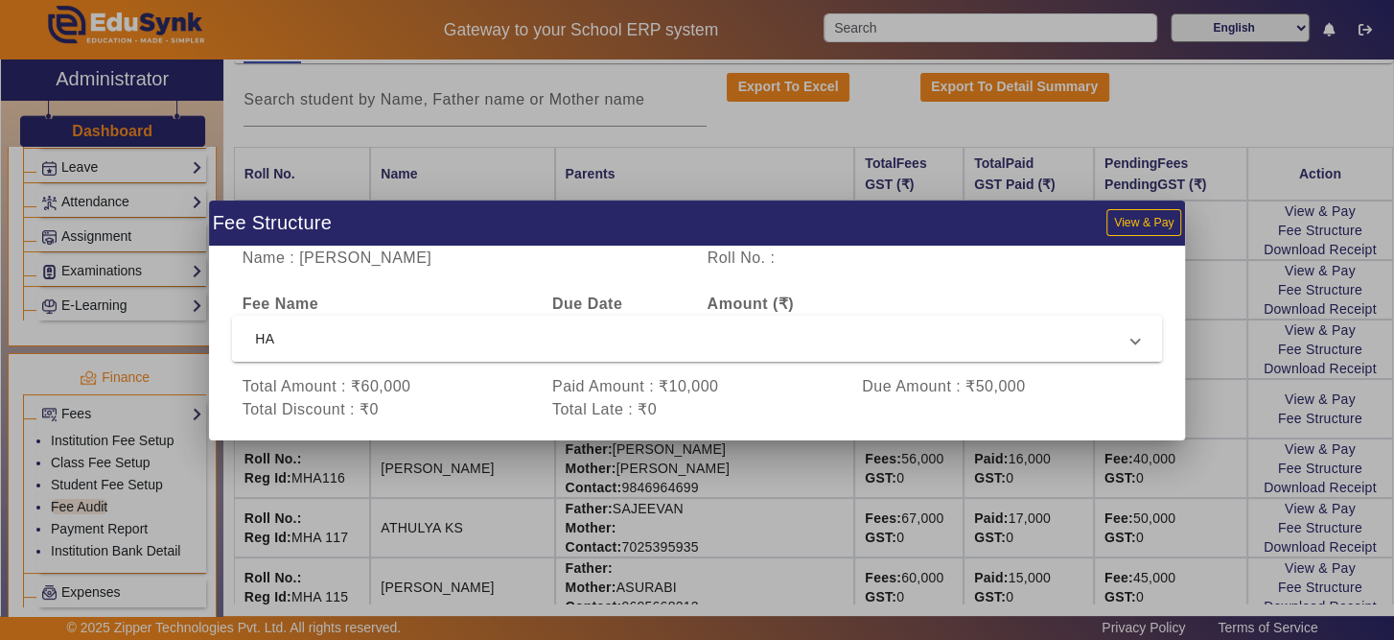
click at [1088, 341] on span "HA" at bounding box center [693, 338] width 876 height 23
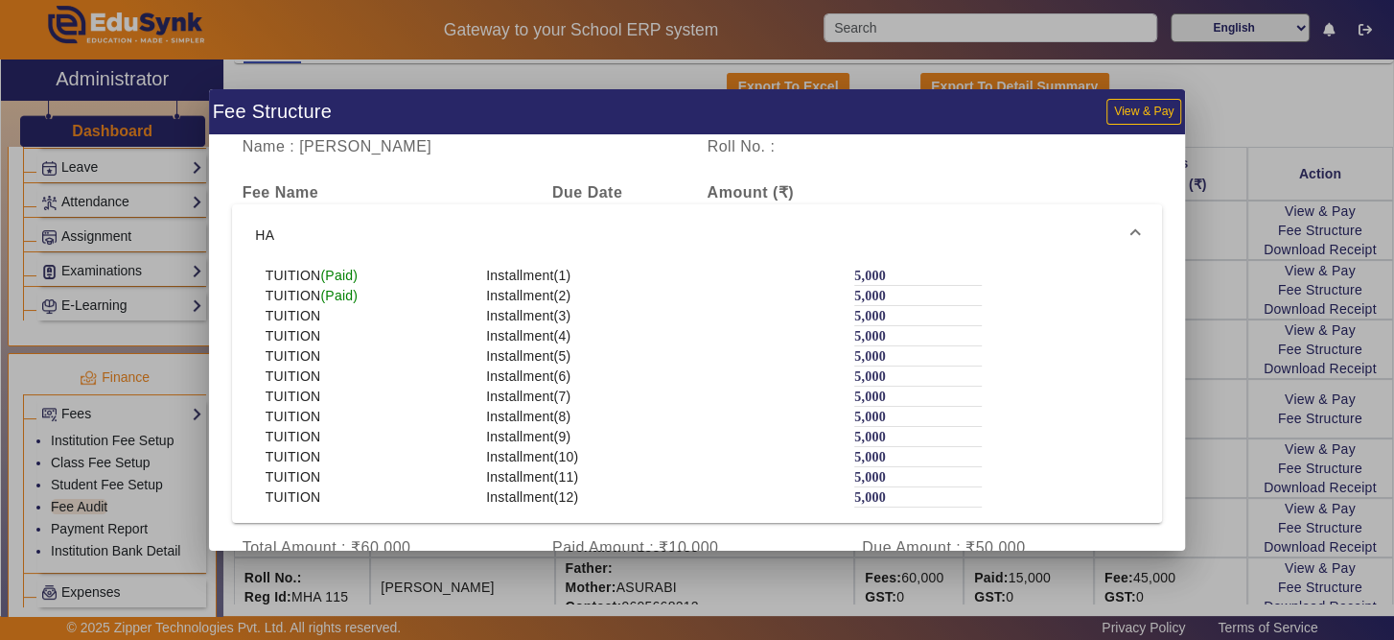
scroll to position [47, 0]
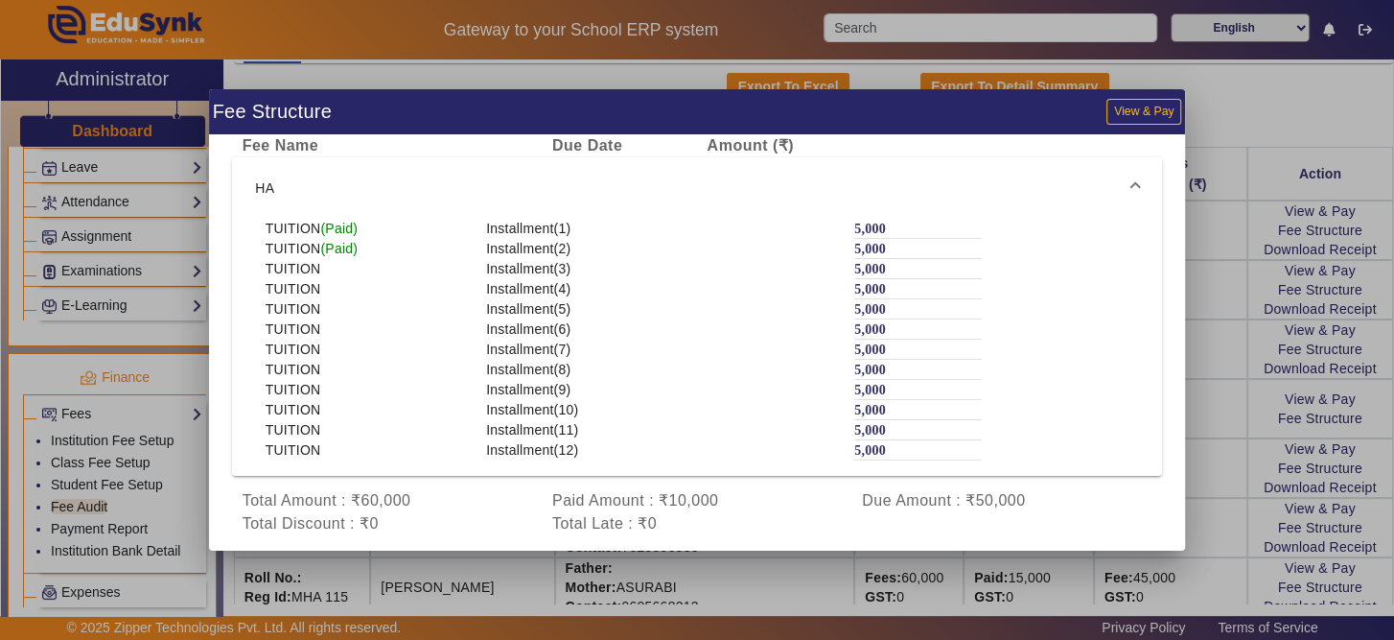
click at [1205, 109] on div at bounding box center [697, 320] width 1394 height 640
